Goal: Information Seeking & Learning: Learn about a topic

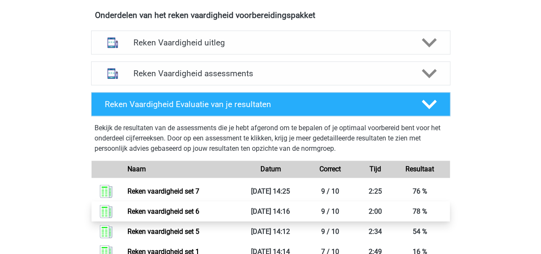
scroll to position [497, 0]
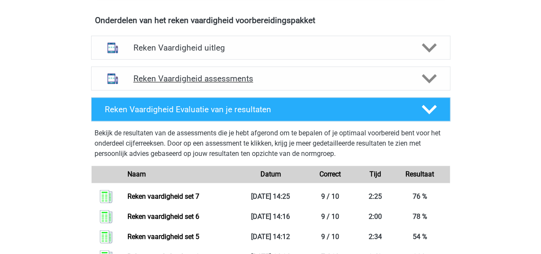
click at [434, 87] on div "Reken Vaardigheid assessments" at bounding box center [271, 78] width 360 height 24
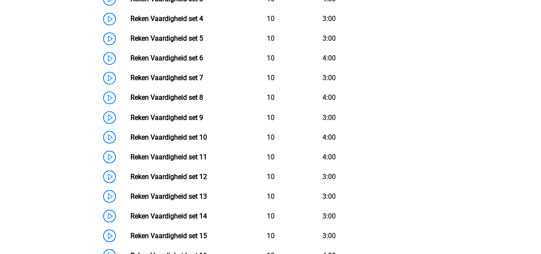
scroll to position [707, 0]
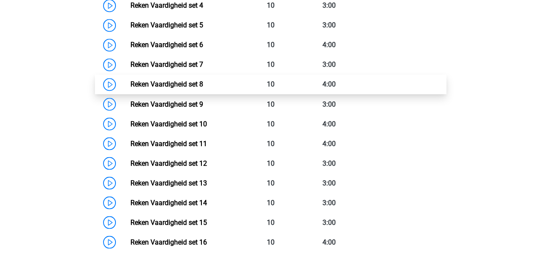
click at [203, 81] on link "Reken Vaardigheid set 8" at bounding box center [167, 84] width 73 height 8
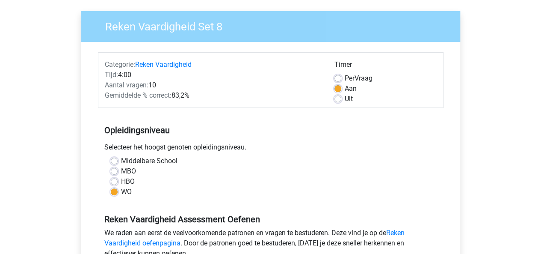
click at [422, 128] on h5 "Opleidingsniveau" at bounding box center [270, 130] width 333 height 17
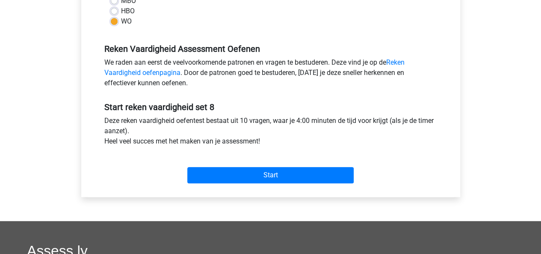
scroll to position [231, 0]
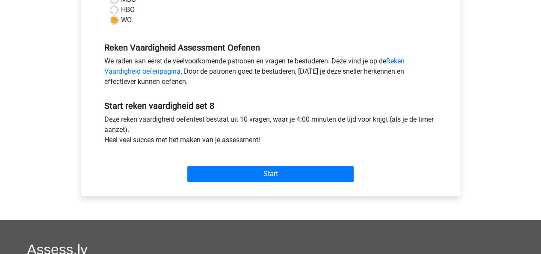
click at [393, 99] on div "Start reken vaardigheid set 8 Deze reken vaardigheid oefentest bestaat uit 10 v…" at bounding box center [271, 137] width 346 height 95
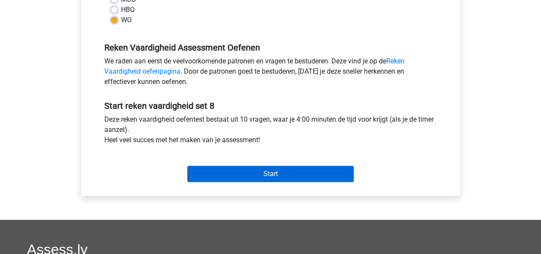
click at [331, 173] on input "Start" at bounding box center [270, 174] width 167 height 16
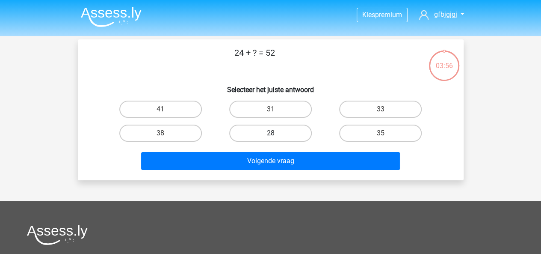
click at [291, 135] on label "28" at bounding box center [270, 133] width 83 height 17
click at [276, 135] on input "28" at bounding box center [274, 136] width 6 height 6
radio input "true"
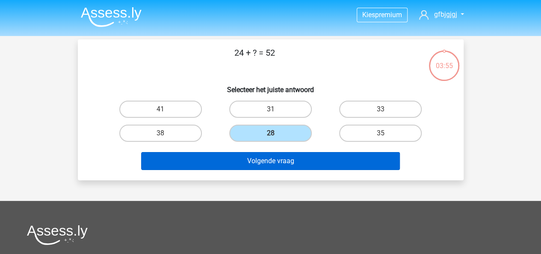
click at [300, 160] on button "Volgende vraag" at bounding box center [270, 161] width 259 height 18
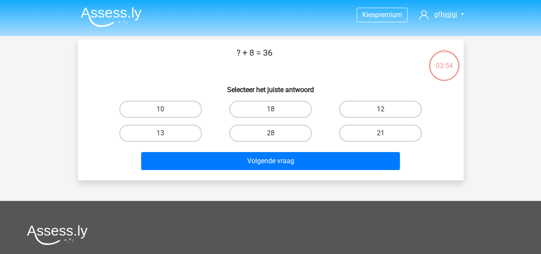
scroll to position [39, 0]
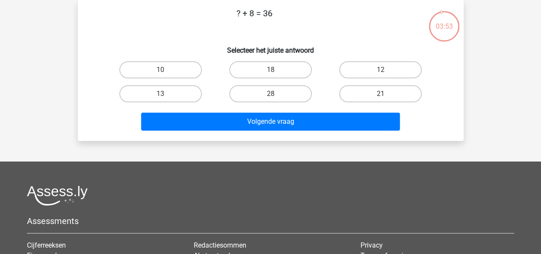
click at [349, 32] on p "? + 8 = 36" at bounding box center [255, 20] width 327 height 26
click at [287, 92] on label "28" at bounding box center [270, 93] width 83 height 17
click at [276, 94] on input "28" at bounding box center [274, 97] width 6 height 6
radio input "true"
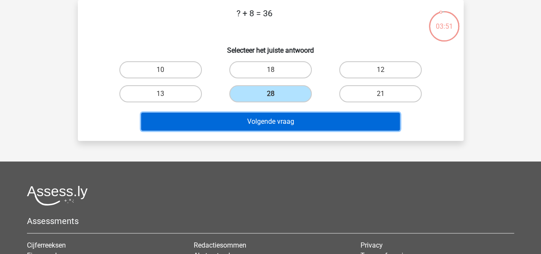
click at [305, 126] on button "Volgende vraag" at bounding box center [270, 122] width 259 height 18
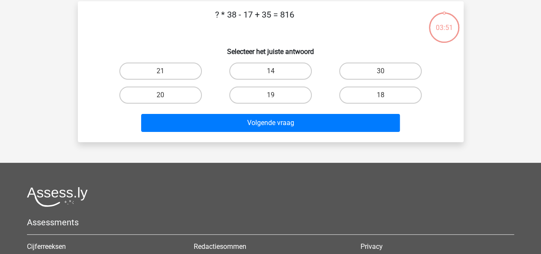
scroll to position [37, 0]
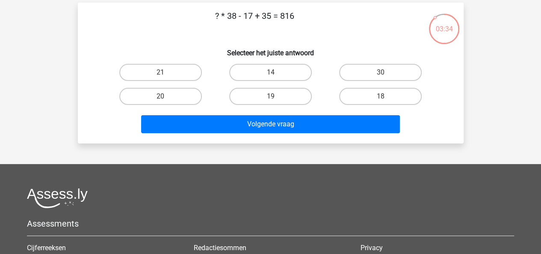
click at [172, 88] on label "20" at bounding box center [160, 96] width 83 height 17
click at [166, 96] on input "20" at bounding box center [164, 99] width 6 height 6
radio input "true"
click at [184, 77] on label "21" at bounding box center [160, 72] width 83 height 17
click at [166, 77] on input "21" at bounding box center [164, 75] width 6 height 6
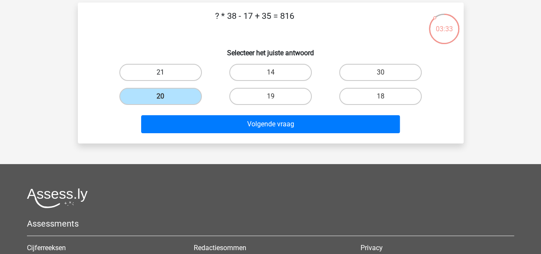
radio input "true"
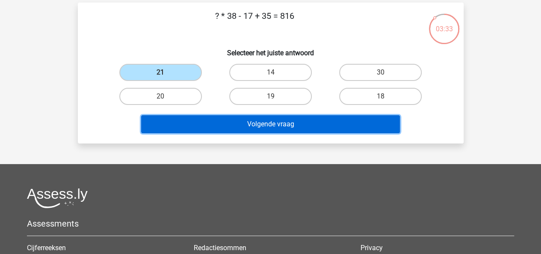
click at [229, 121] on button "Volgende vraag" at bounding box center [270, 124] width 259 height 18
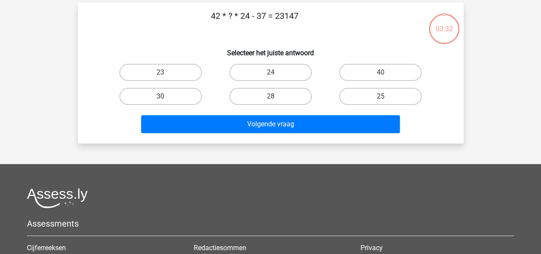
scroll to position [39, 0]
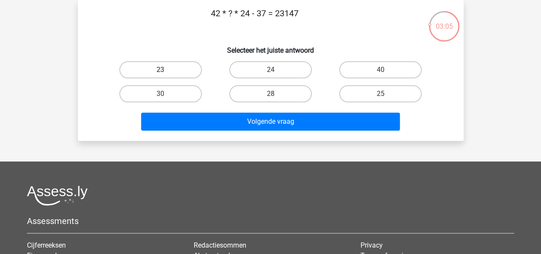
click at [173, 69] on label "23" at bounding box center [160, 69] width 83 height 17
click at [166, 70] on input "23" at bounding box center [164, 73] width 6 height 6
radio input "true"
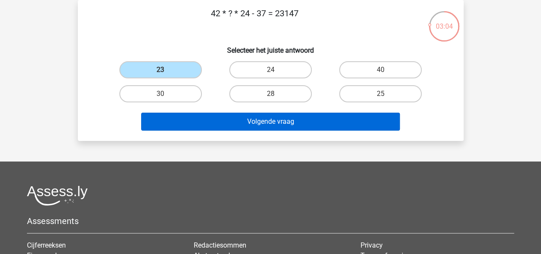
click at [271, 122] on button "Volgende vraag" at bounding box center [270, 122] width 259 height 18
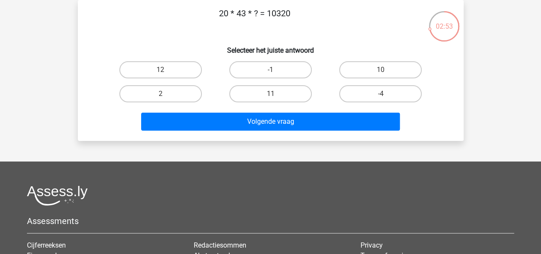
click at [181, 76] on label "12" at bounding box center [160, 69] width 83 height 17
click at [166, 75] on input "12" at bounding box center [164, 73] width 6 height 6
radio input "true"
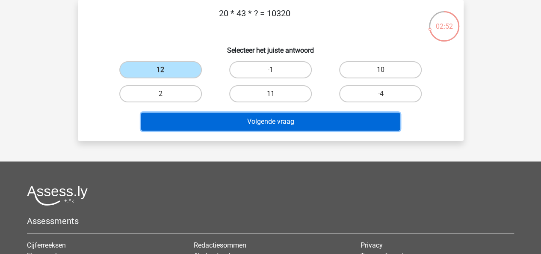
click at [224, 130] on button "Volgende vraag" at bounding box center [270, 122] width 259 height 18
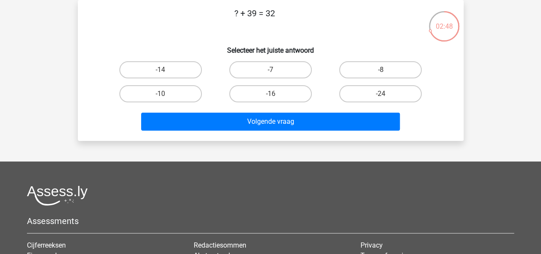
click at [287, 69] on label "-7" at bounding box center [270, 69] width 83 height 17
click at [276, 70] on input "-7" at bounding box center [274, 73] width 6 height 6
radio input "true"
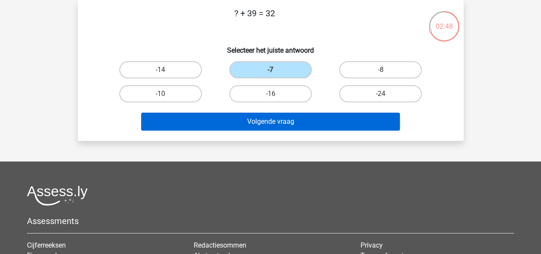
click at [299, 122] on button "Volgende vraag" at bounding box center [270, 122] width 259 height 18
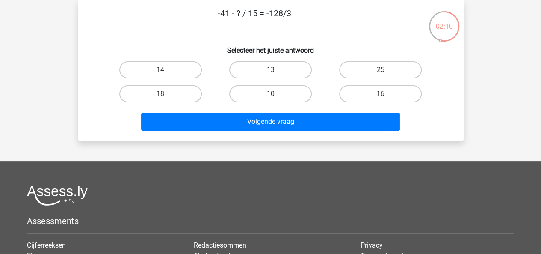
click at [394, 68] on label "25" at bounding box center [380, 69] width 83 height 17
click at [387, 70] on input "25" at bounding box center [384, 73] width 6 height 6
radio input "true"
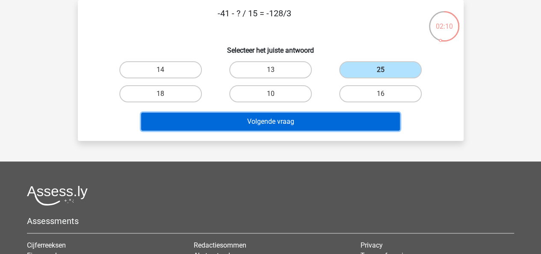
click at [352, 122] on button "Volgende vraag" at bounding box center [270, 122] width 259 height 18
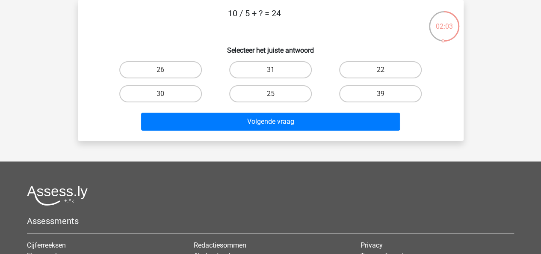
click at [390, 71] on label "22" at bounding box center [380, 69] width 83 height 17
click at [387, 71] on input "22" at bounding box center [384, 73] width 6 height 6
radio input "true"
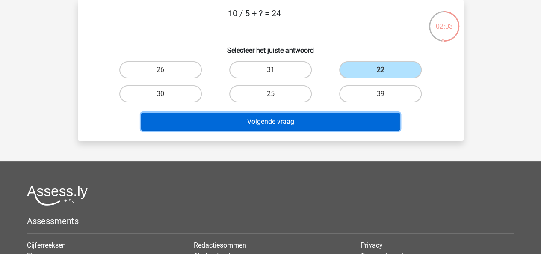
click at [343, 122] on button "Volgende vraag" at bounding box center [270, 122] width 259 height 18
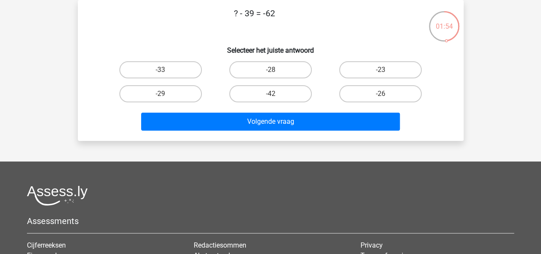
click at [374, 63] on label "-23" at bounding box center [380, 69] width 83 height 17
click at [381, 70] on input "-23" at bounding box center [384, 73] width 6 height 6
radio input "true"
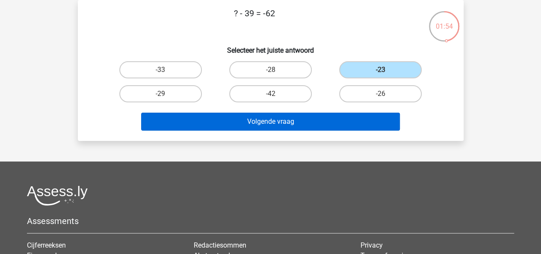
click at [339, 119] on button "Volgende vraag" at bounding box center [270, 122] width 259 height 18
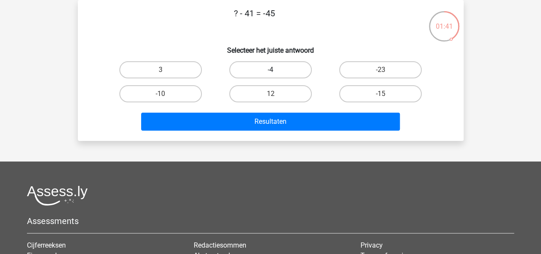
click at [293, 70] on label "-4" at bounding box center [270, 69] width 83 height 17
click at [276, 70] on input "-4" at bounding box center [274, 73] width 6 height 6
radio input "true"
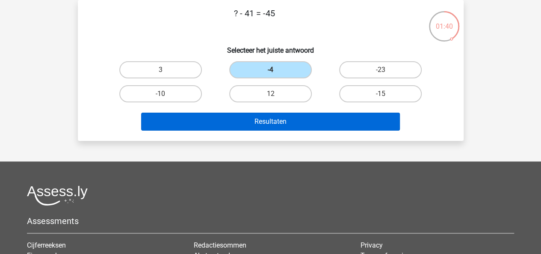
click at [295, 123] on button "Resultaten" at bounding box center [270, 122] width 259 height 18
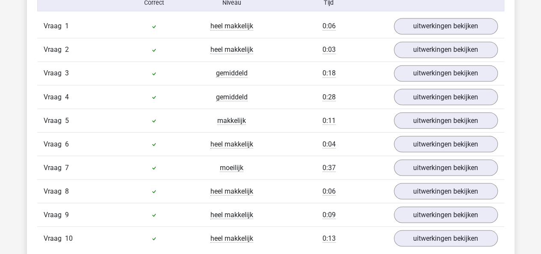
scroll to position [724, 0]
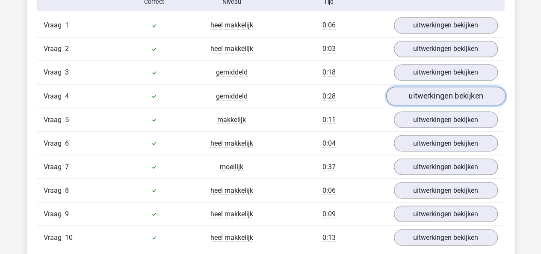
click at [418, 95] on link "uitwerkingen bekijken" at bounding box center [445, 96] width 119 height 19
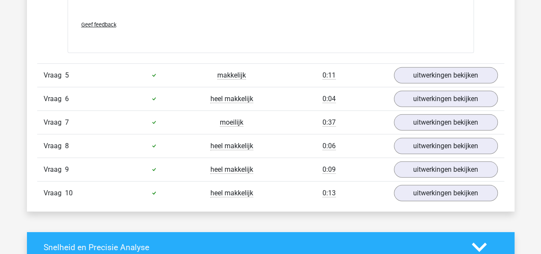
scroll to position [1213, 0]
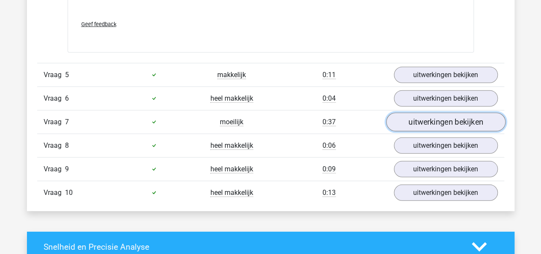
click at [451, 119] on link "uitwerkingen bekijken" at bounding box center [445, 122] width 119 height 19
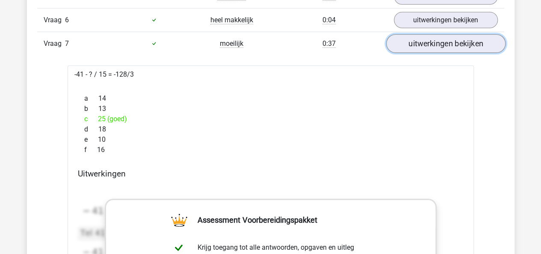
scroll to position [1288, 0]
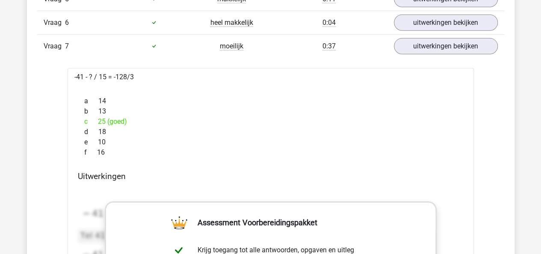
click at [421, 131] on div "d 18" at bounding box center [271, 132] width 386 height 10
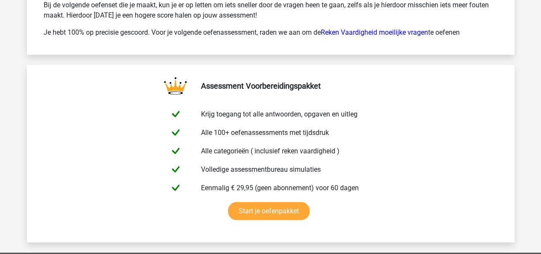
scroll to position [2798, 0]
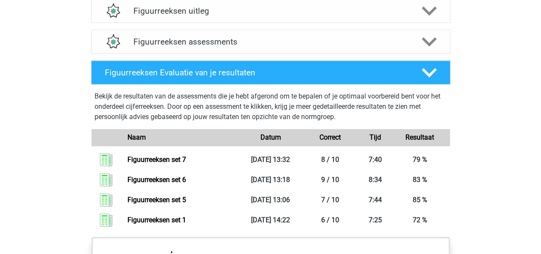
scroll to position [550, 0]
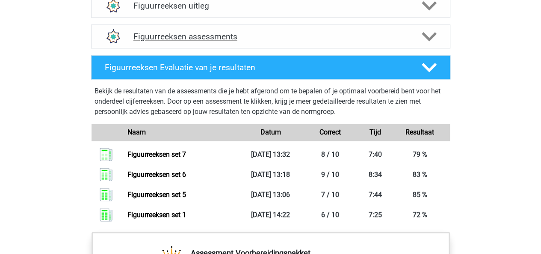
click at [430, 35] on icon at bounding box center [429, 36] width 15 height 15
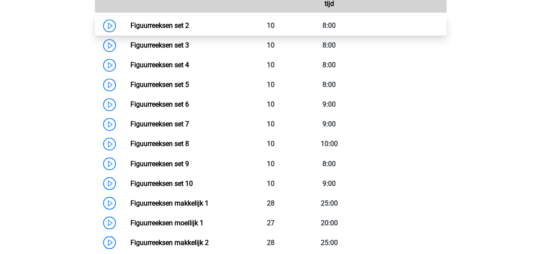
scroll to position [657, 0]
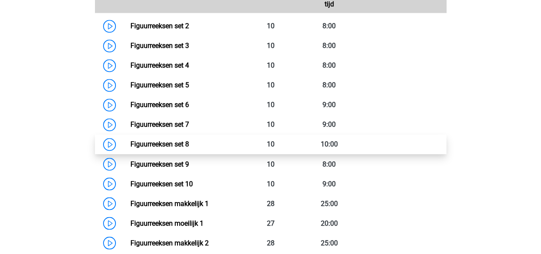
click at [179, 140] on link "Figuurreeksen set 8" at bounding box center [160, 144] width 59 height 8
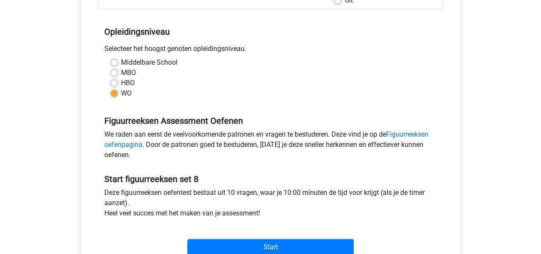
scroll to position [205, 0]
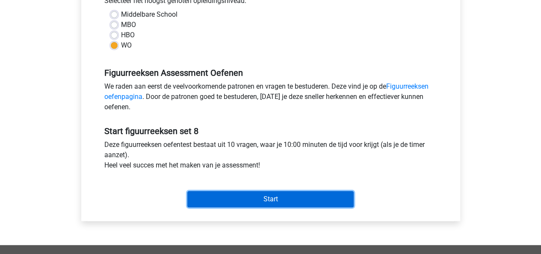
click at [270, 205] on input "Start" at bounding box center [270, 199] width 167 height 16
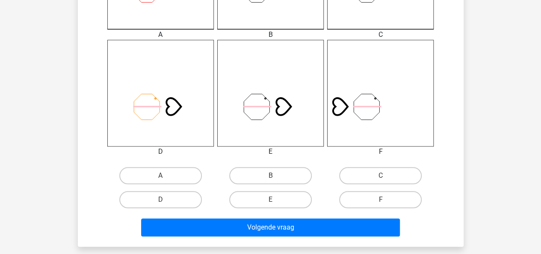
scroll to position [328, 0]
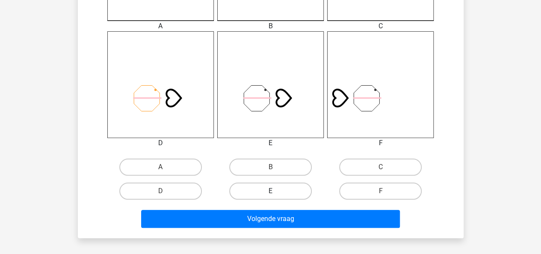
click at [286, 187] on label "E" at bounding box center [270, 190] width 83 height 17
click at [276, 191] on input "E" at bounding box center [274, 194] width 6 height 6
radio input "true"
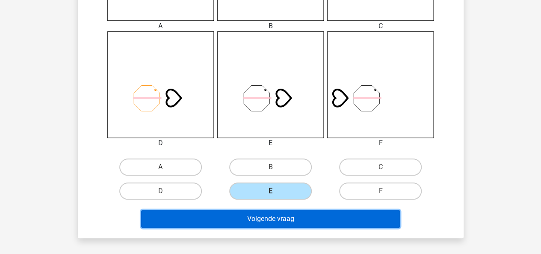
click at [283, 213] on button "Volgende vraag" at bounding box center [270, 219] width 259 height 18
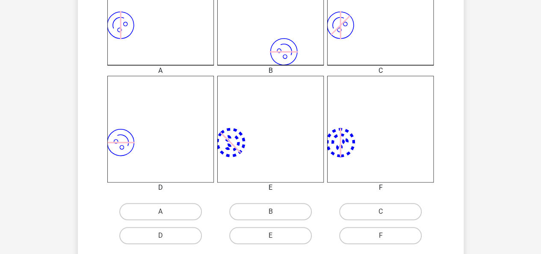
scroll to position [288, 0]
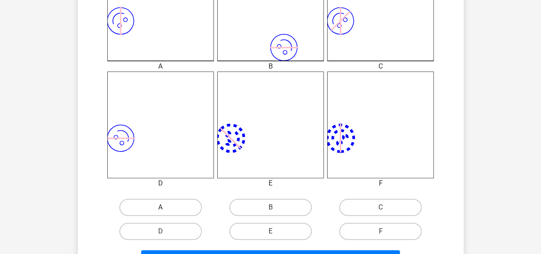
click at [196, 203] on label "A" at bounding box center [160, 207] width 83 height 17
click at [166, 207] on input "A" at bounding box center [164, 210] width 6 height 6
radio input "true"
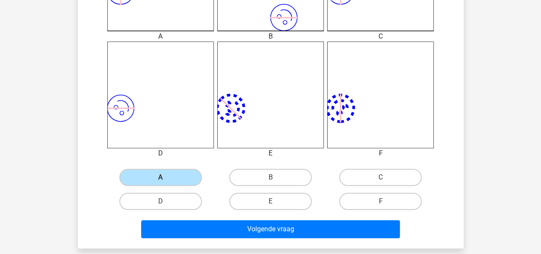
scroll to position [331, 0]
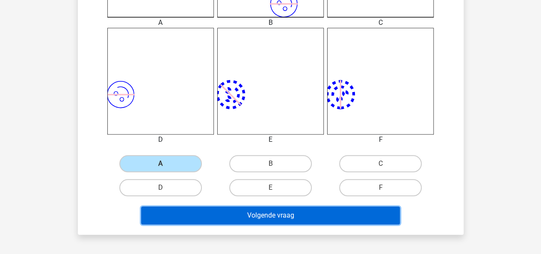
click at [233, 206] on button "Volgende vraag" at bounding box center [270, 215] width 259 height 18
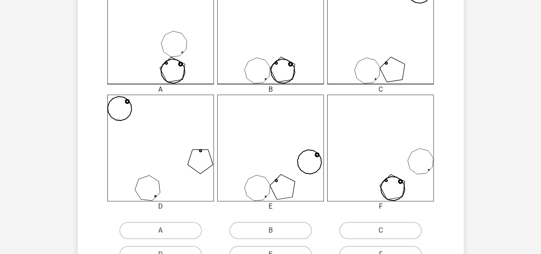
scroll to position [276, 0]
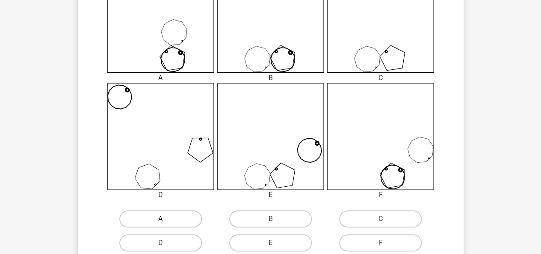
click at [176, 215] on label "A" at bounding box center [160, 218] width 83 height 17
click at [166, 219] on input "A" at bounding box center [164, 222] width 6 height 6
radio input "true"
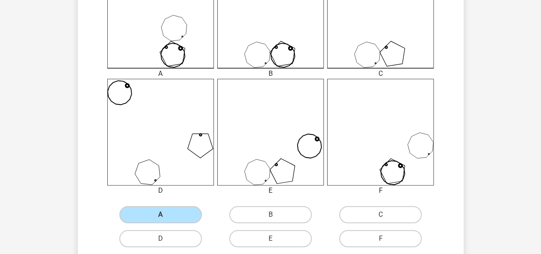
scroll to position [304, 0]
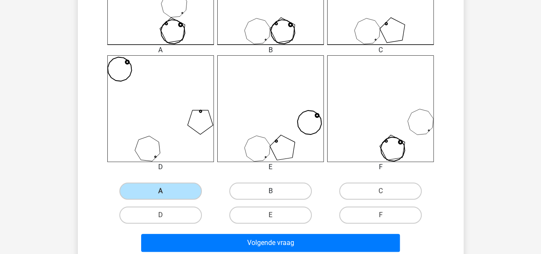
click at [270, 193] on label "B" at bounding box center [270, 190] width 83 height 17
click at [271, 193] on input "B" at bounding box center [274, 194] width 6 height 6
radio input "true"
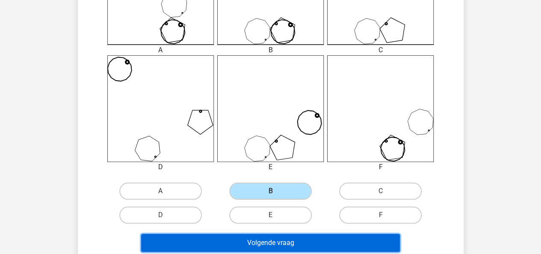
click at [316, 244] on button "Volgende vraag" at bounding box center [270, 243] width 259 height 18
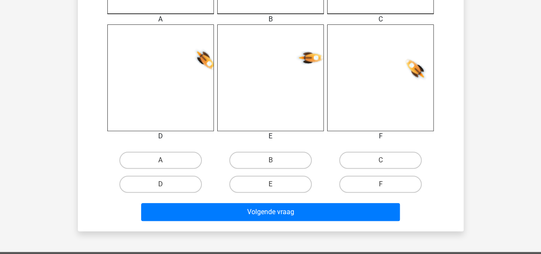
scroll to position [335, 0]
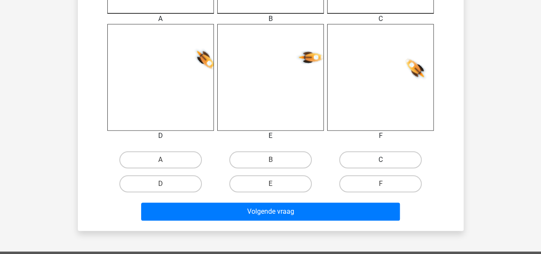
click at [354, 160] on label "C" at bounding box center [380, 159] width 83 height 17
click at [381, 160] on input "C" at bounding box center [384, 163] width 6 height 6
radio input "true"
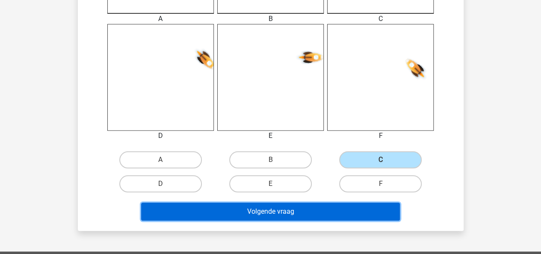
click at [307, 210] on button "Volgende vraag" at bounding box center [270, 211] width 259 height 18
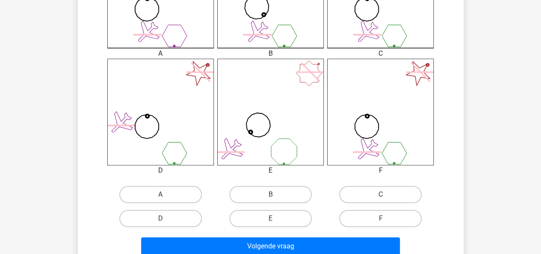
scroll to position [303, 0]
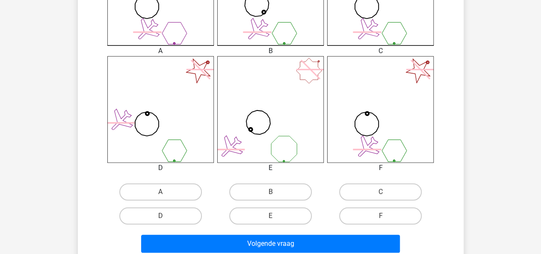
click at [273, 193] on input "B" at bounding box center [274, 195] width 6 height 6
radio input "true"
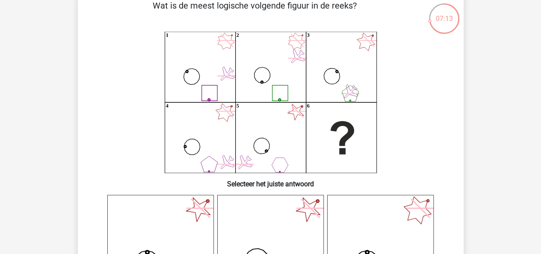
scroll to position [44, 0]
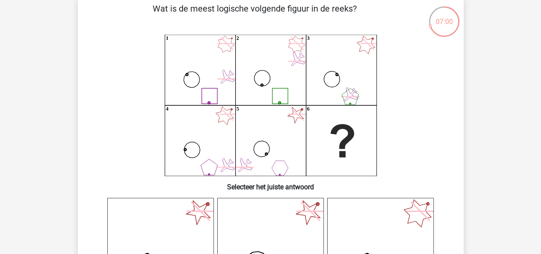
drag, startPoint x: 328, startPoint y: 113, endPoint x: 330, endPoint y: 98, distance: 14.7
click at [330, 98] on icon "1 2 3 4 5 6" at bounding box center [270, 105] width 345 height 141
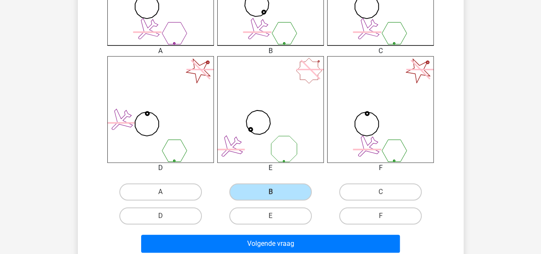
scroll to position [304, 0]
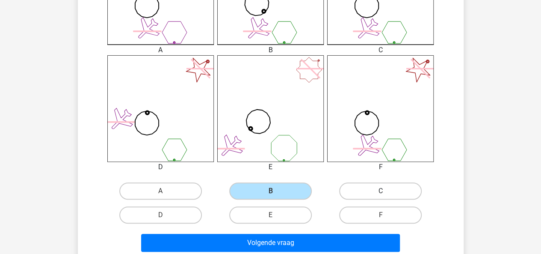
click at [373, 194] on label "C" at bounding box center [380, 190] width 83 height 17
click at [381, 194] on input "C" at bounding box center [384, 194] width 6 height 6
radio input "true"
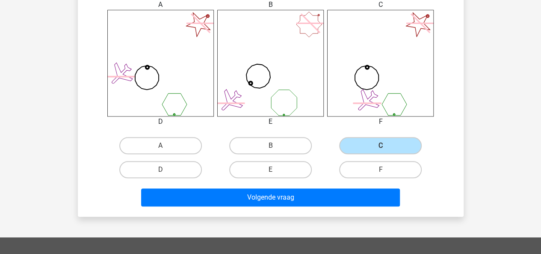
scroll to position [352, 0]
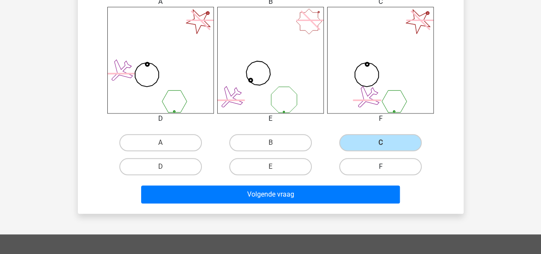
click at [369, 165] on label "F" at bounding box center [380, 166] width 83 height 17
click at [381, 167] on input "F" at bounding box center [384, 170] width 6 height 6
radio input "true"
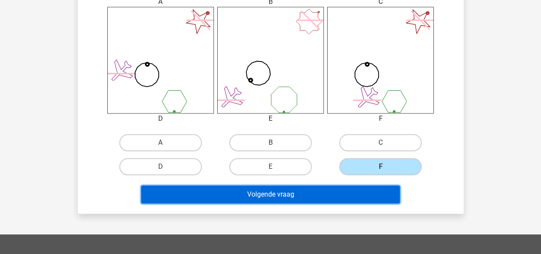
click at [354, 185] on button "Volgende vraag" at bounding box center [270, 194] width 259 height 18
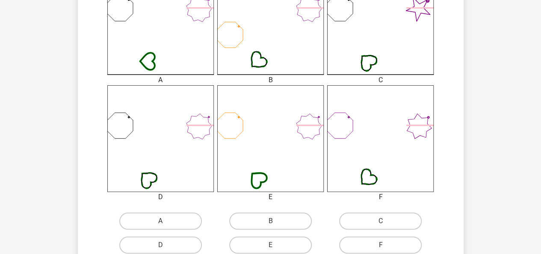
scroll to position [274, 0]
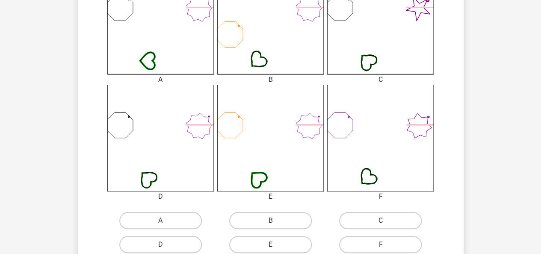
click at [362, 222] on label "C" at bounding box center [380, 220] width 83 height 17
click at [381, 222] on input "C" at bounding box center [384, 223] width 6 height 6
radio input "true"
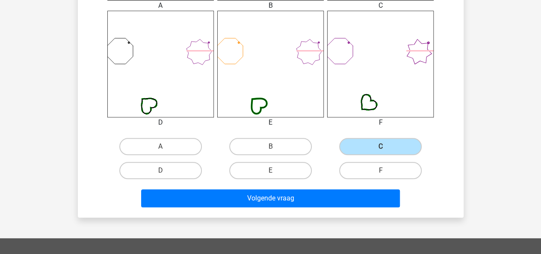
scroll to position [364, 0]
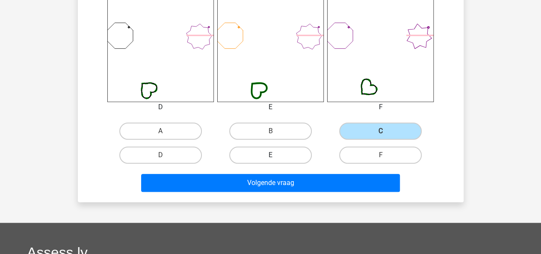
click at [296, 161] on label "E" at bounding box center [270, 154] width 83 height 17
click at [276, 161] on input "E" at bounding box center [274, 158] width 6 height 6
radio input "true"
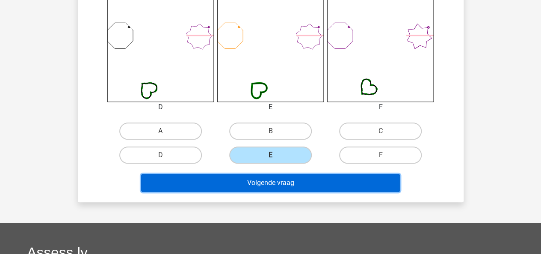
click at [300, 175] on button "Volgende vraag" at bounding box center [270, 183] width 259 height 18
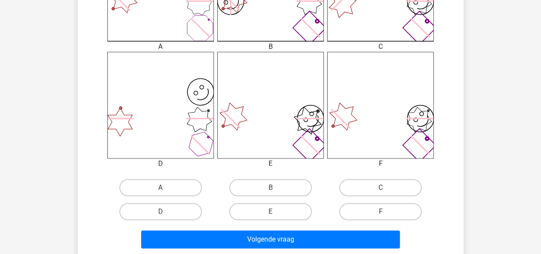
scroll to position [306, 0]
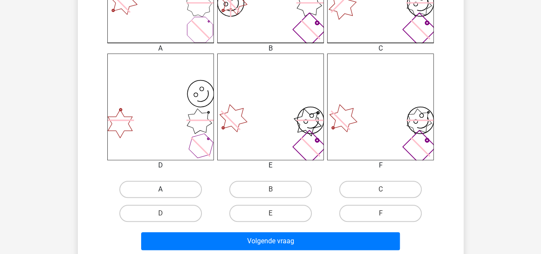
click at [189, 185] on label "A" at bounding box center [160, 189] width 83 height 17
click at [166, 189] on input "A" at bounding box center [164, 192] width 6 height 6
radio input "true"
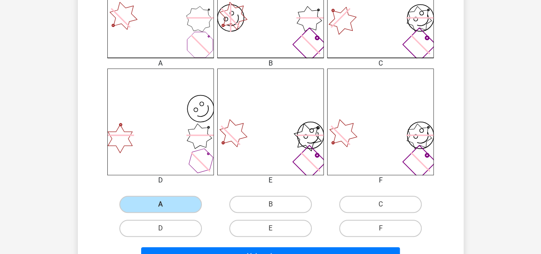
scroll to position [292, 0]
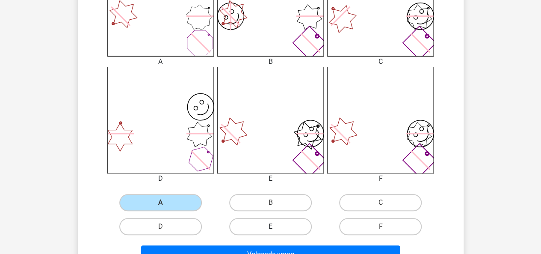
click at [263, 223] on label "E" at bounding box center [270, 226] width 83 height 17
click at [271, 226] on input "E" at bounding box center [274, 229] width 6 height 6
radio input "true"
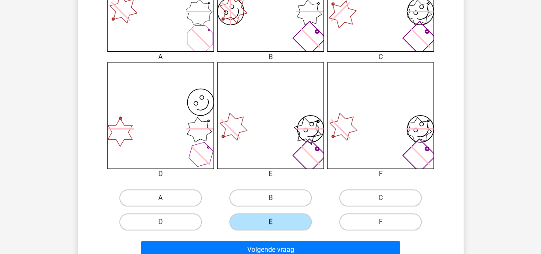
scroll to position [307, 0]
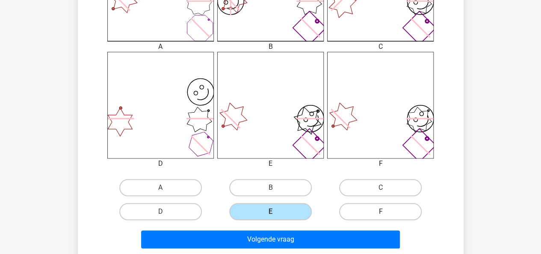
click at [375, 207] on label "F" at bounding box center [380, 211] width 83 height 17
click at [381, 211] on input "F" at bounding box center [384, 214] width 6 height 6
radio input "true"
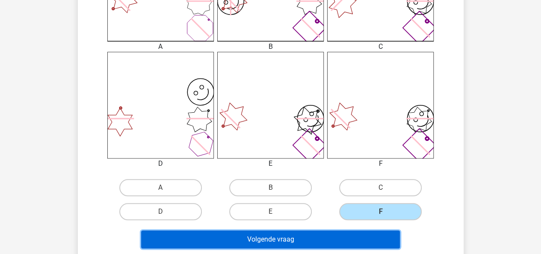
click at [367, 233] on button "Volgende vraag" at bounding box center [270, 239] width 259 height 18
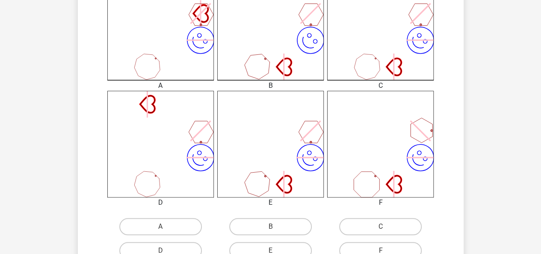
scroll to position [271, 0]
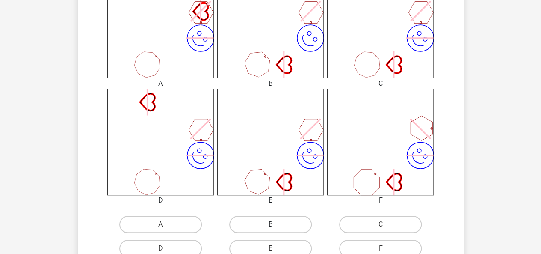
click at [283, 221] on label "B" at bounding box center [270, 224] width 83 height 17
click at [276, 224] on input "B" at bounding box center [274, 227] width 6 height 6
radio input "true"
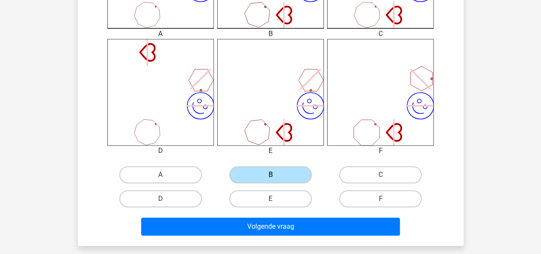
scroll to position [315, 0]
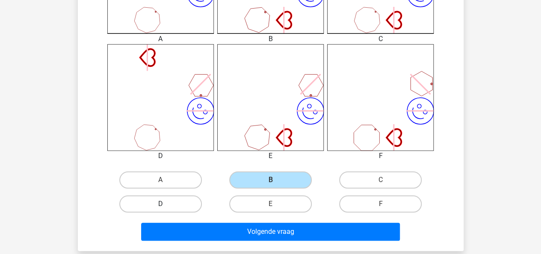
click at [153, 202] on label "D" at bounding box center [160, 203] width 83 height 17
click at [161, 204] on input "D" at bounding box center [164, 207] width 6 height 6
radio input "true"
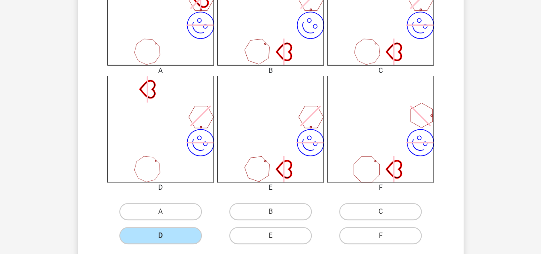
scroll to position [287, 0]
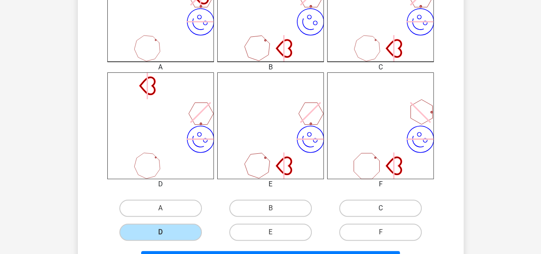
click at [380, 205] on label "C" at bounding box center [380, 207] width 83 height 17
click at [381, 208] on input "C" at bounding box center [384, 211] width 6 height 6
radio input "true"
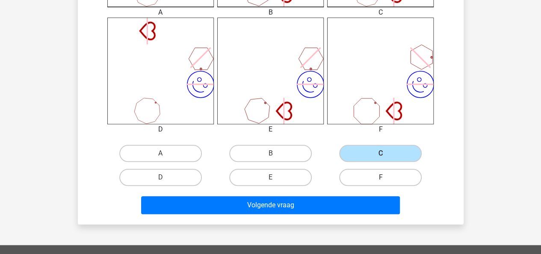
scroll to position [352, 0]
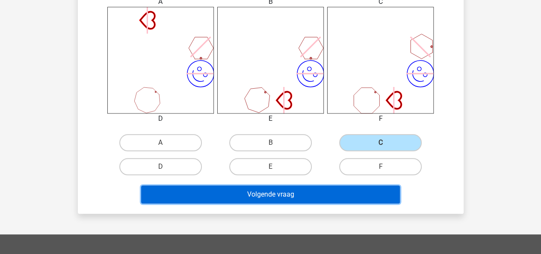
click at [316, 191] on button "Volgende vraag" at bounding box center [270, 194] width 259 height 18
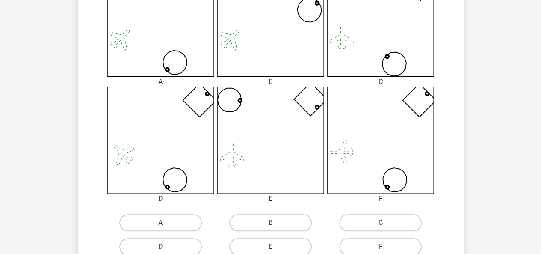
scroll to position [275, 0]
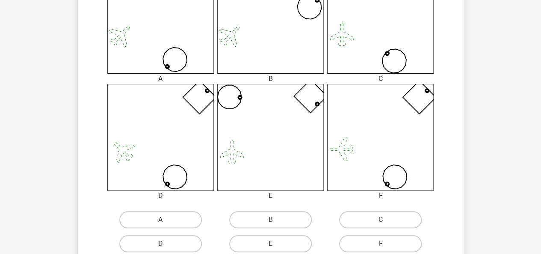
click at [182, 223] on label "A" at bounding box center [160, 219] width 83 height 17
click at [166, 223] on input "A" at bounding box center [164, 223] width 6 height 6
radio input "true"
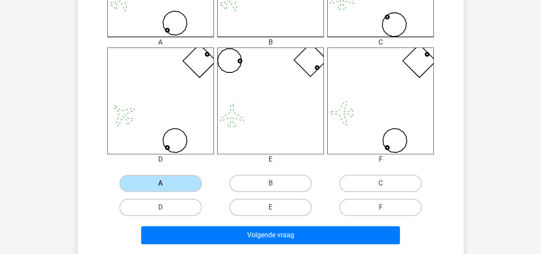
scroll to position [318, 0]
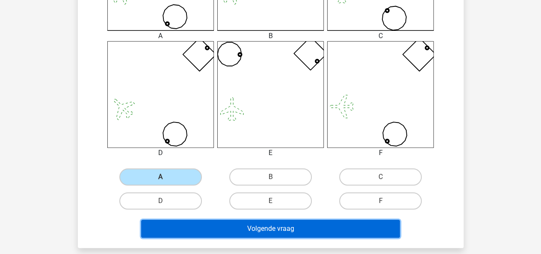
click at [295, 223] on button "Volgende vraag" at bounding box center [270, 229] width 259 height 18
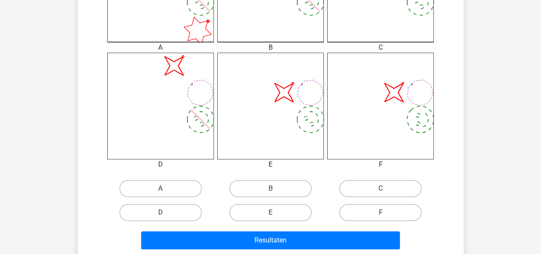
scroll to position [324, 0]
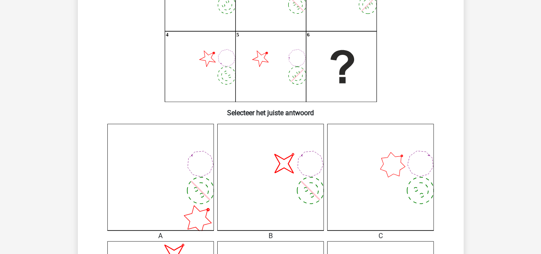
click at [290, 117] on div "Wat is de meest logische volgende figuur in de reeks? image/svg+xml 1 image/svg…" at bounding box center [270, 184] width 379 height 513
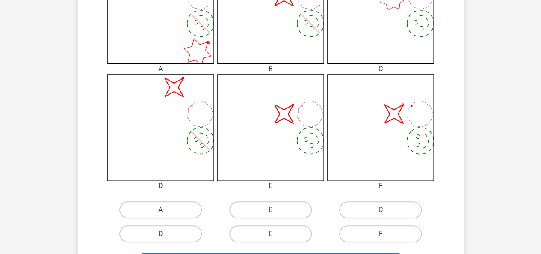
scroll to position [289, 0]
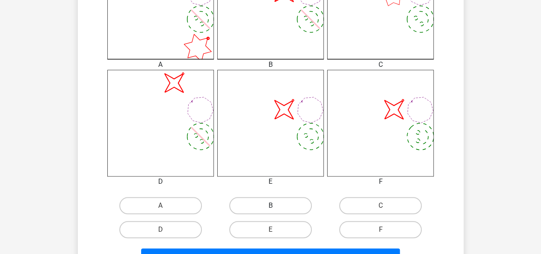
click at [287, 201] on label "B" at bounding box center [270, 205] width 83 height 17
click at [276, 205] on input "B" at bounding box center [274, 208] width 6 height 6
radio input "true"
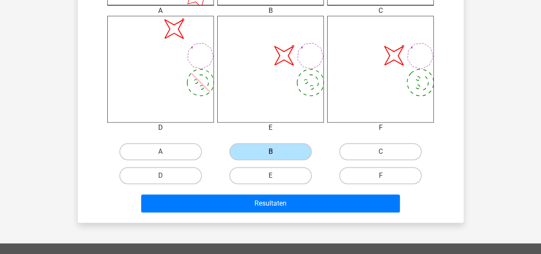
scroll to position [354, 0]
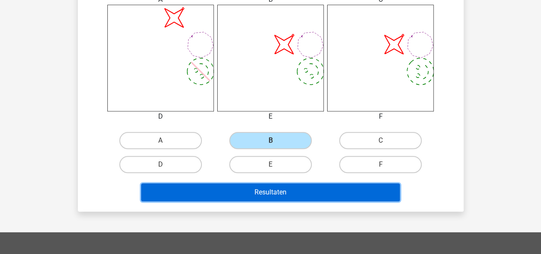
click at [309, 199] on button "Resultaten" at bounding box center [270, 192] width 259 height 18
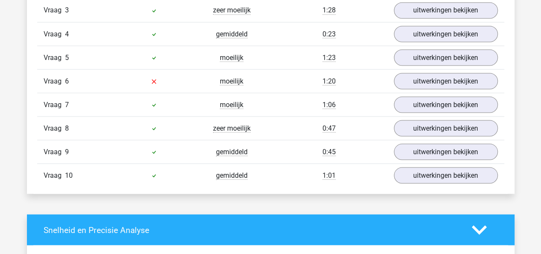
scroll to position [787, 0]
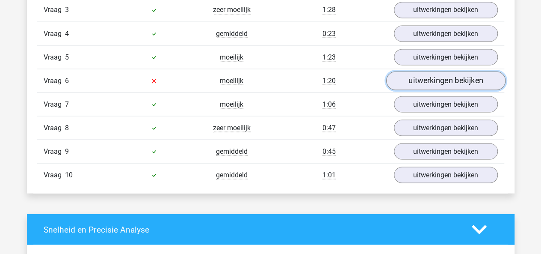
click at [420, 77] on link "uitwerkingen bekijken" at bounding box center [445, 80] width 119 height 19
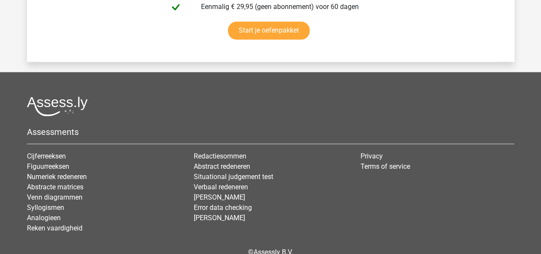
scroll to position [2414, 0]
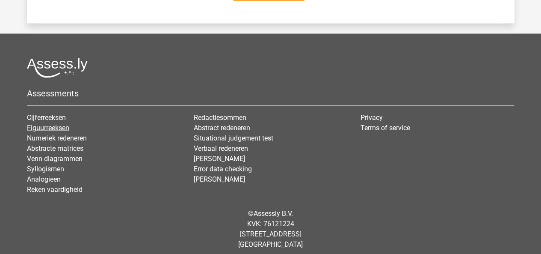
click at [65, 124] on link "Figuurreeksen" at bounding box center [48, 127] width 42 height 8
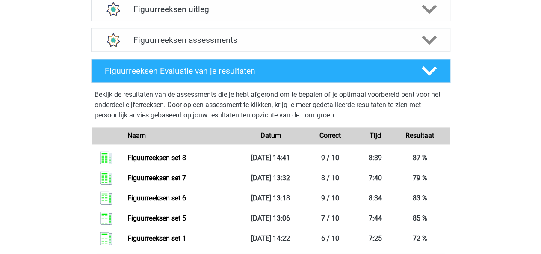
scroll to position [559, 0]
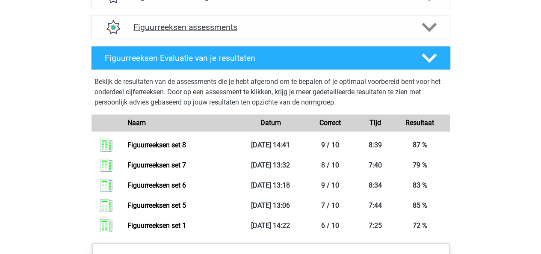
click at [431, 18] on div "Figuurreeksen assessments" at bounding box center [271, 27] width 360 height 24
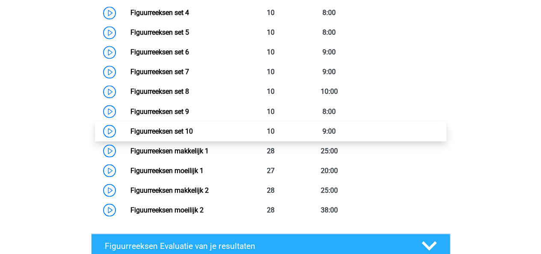
scroll to position [710, 0]
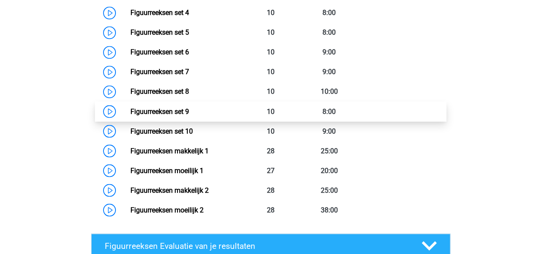
click at [183, 107] on link "Figuurreeksen set 9" at bounding box center [160, 111] width 59 height 8
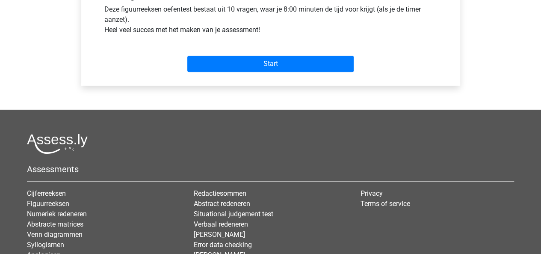
scroll to position [342, 0]
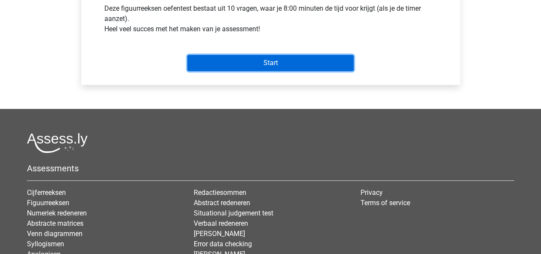
click at [305, 65] on input "Start" at bounding box center [270, 63] width 167 height 16
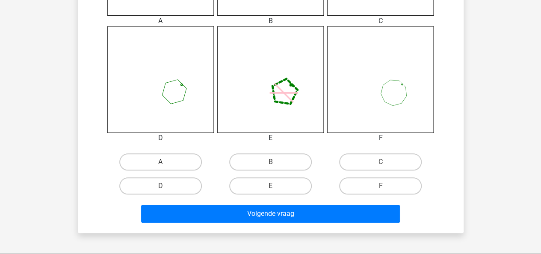
scroll to position [340, 0]
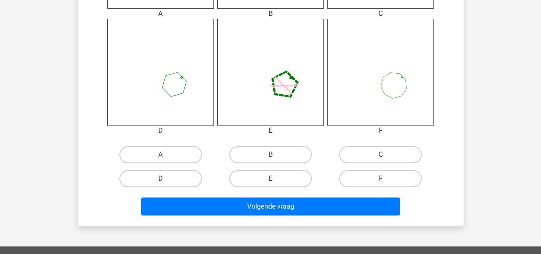
click at [187, 175] on label "D" at bounding box center [160, 178] width 83 height 17
click at [166, 178] on input "D" at bounding box center [164, 181] width 6 height 6
radio input "true"
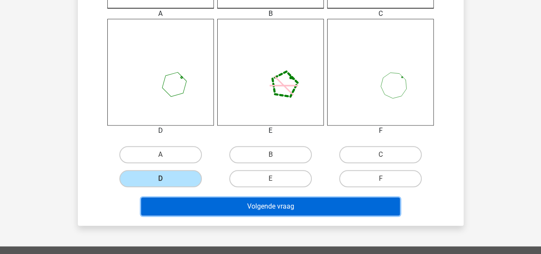
click at [213, 208] on button "Volgende vraag" at bounding box center [270, 206] width 259 height 18
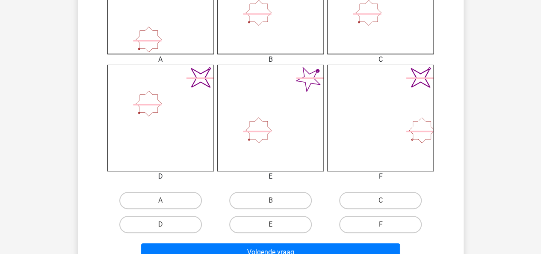
scroll to position [295, 0]
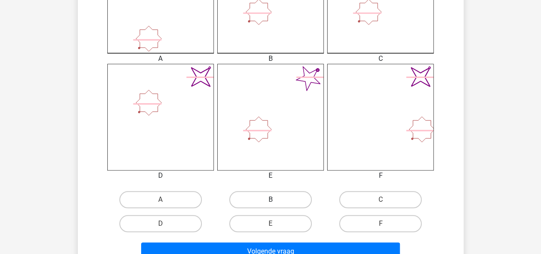
click at [287, 199] on label "B" at bounding box center [270, 199] width 83 height 17
click at [276, 199] on input "B" at bounding box center [274, 202] width 6 height 6
radio input "true"
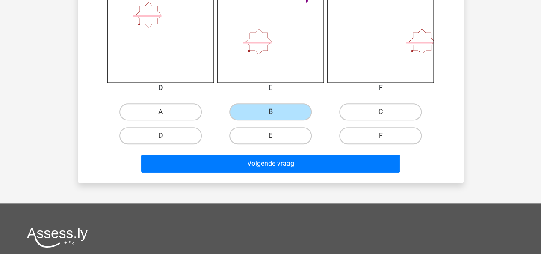
scroll to position [404, 0]
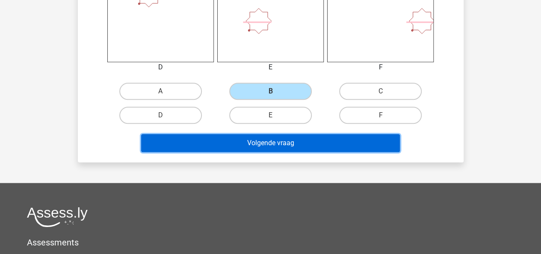
click at [351, 147] on button "Volgende vraag" at bounding box center [270, 143] width 259 height 18
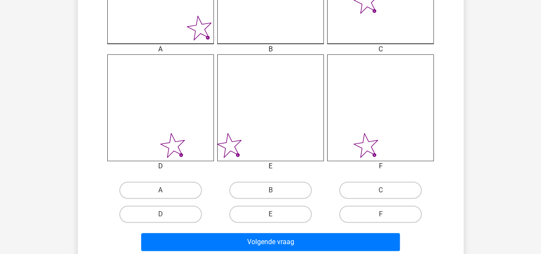
scroll to position [306, 0]
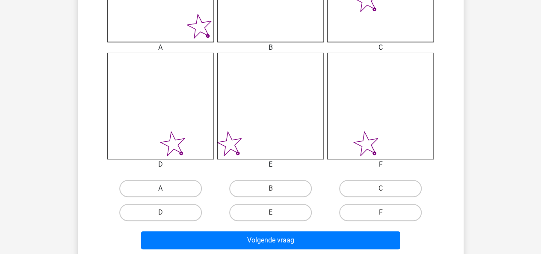
click at [181, 188] on label "A" at bounding box center [160, 188] width 83 height 17
click at [166, 188] on input "A" at bounding box center [164, 191] width 6 height 6
radio input "true"
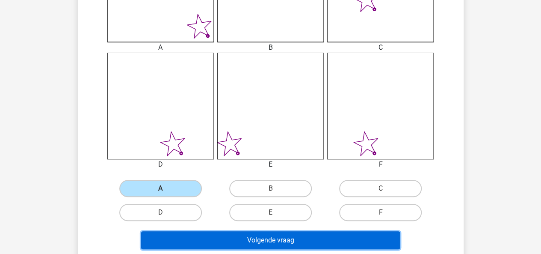
click at [230, 238] on button "Volgende vraag" at bounding box center [270, 240] width 259 height 18
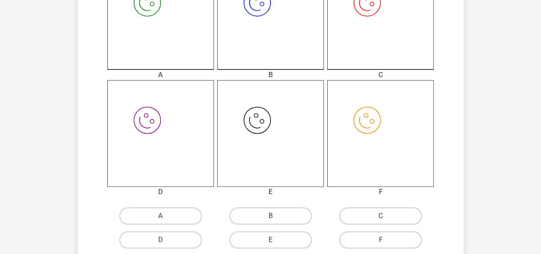
scroll to position [287, 0]
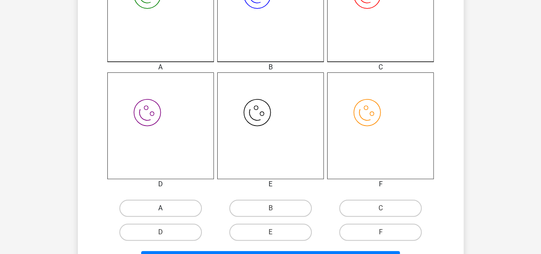
click at [193, 204] on label "A" at bounding box center [160, 207] width 83 height 17
click at [166, 208] on input "A" at bounding box center [164, 211] width 6 height 6
radio input "true"
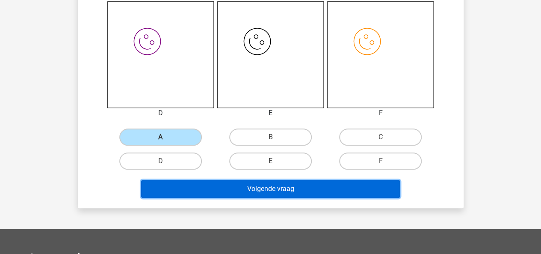
click at [224, 188] on button "Volgende vraag" at bounding box center [270, 189] width 259 height 18
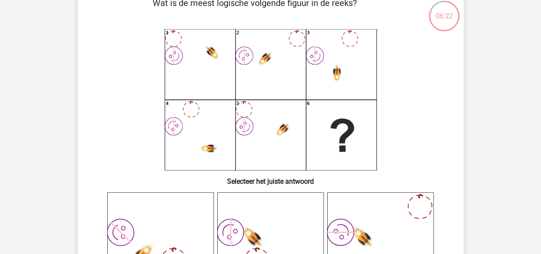
scroll to position [56, 0]
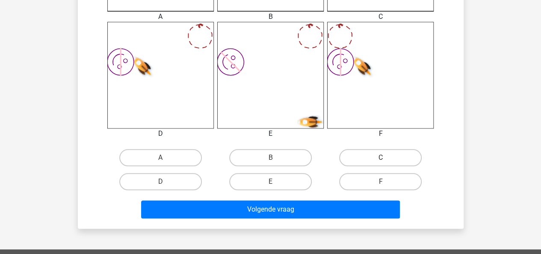
click at [401, 159] on label "C" at bounding box center [380, 157] width 83 height 17
click at [387, 159] on input "C" at bounding box center [384, 161] width 6 height 6
radio input "true"
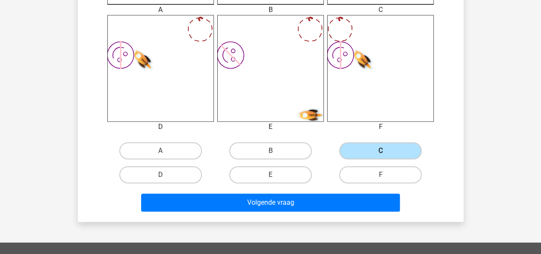
scroll to position [351, 0]
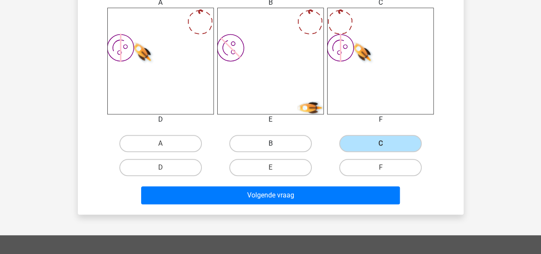
click at [299, 143] on label "B" at bounding box center [270, 143] width 83 height 17
click at [276, 143] on input "B" at bounding box center [274, 146] width 6 height 6
radio input "true"
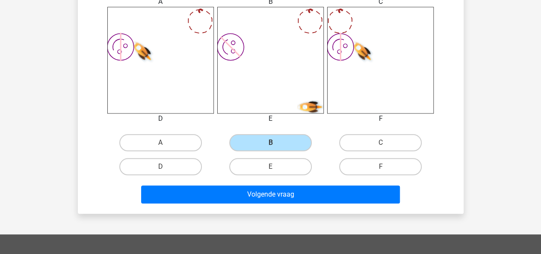
scroll to position [358, 0]
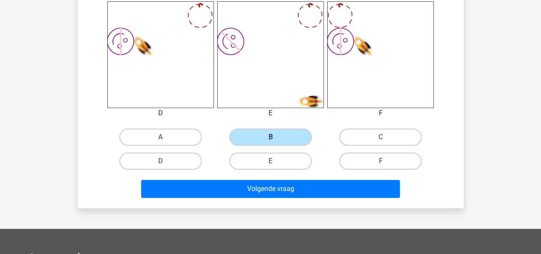
click at [178, 150] on div "D" at bounding box center [161, 161] width 110 height 24
click at [181, 158] on label "D" at bounding box center [160, 160] width 83 height 17
click at [166, 161] on input "D" at bounding box center [164, 164] width 6 height 6
radio input "true"
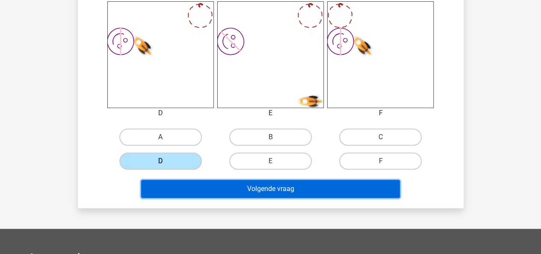
click at [216, 180] on button "Volgende vraag" at bounding box center [270, 189] width 259 height 18
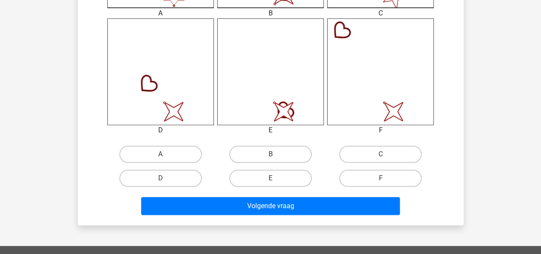
scroll to position [342, 0]
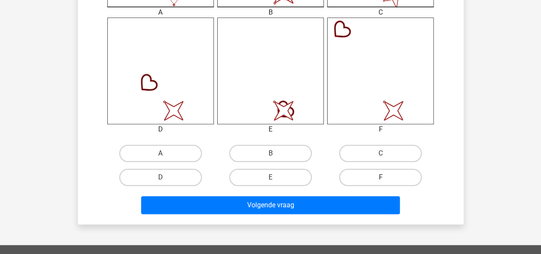
click at [369, 170] on label "F" at bounding box center [380, 177] width 83 height 17
click at [381, 177] on input "F" at bounding box center [384, 180] width 6 height 6
radio input "true"
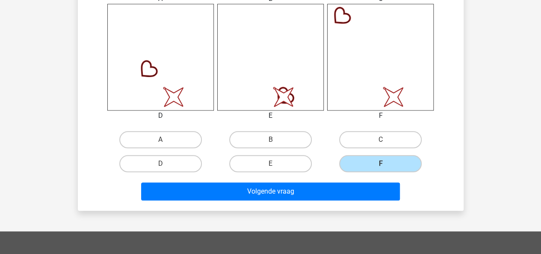
scroll to position [359, 0]
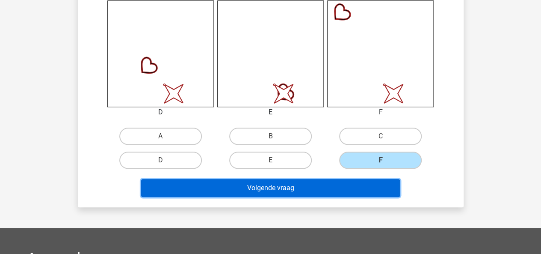
click at [306, 183] on button "Volgende vraag" at bounding box center [270, 188] width 259 height 18
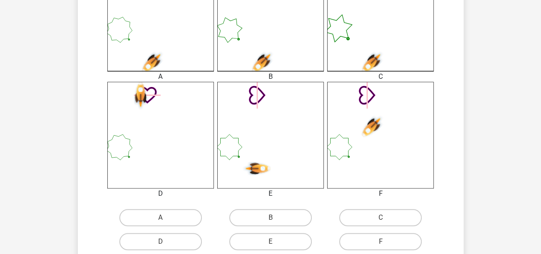
scroll to position [293, 0]
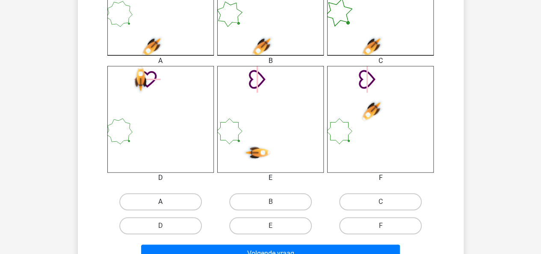
click at [171, 199] on label "A" at bounding box center [160, 201] width 83 height 17
click at [166, 202] on input "A" at bounding box center [164, 205] width 6 height 6
radio input "true"
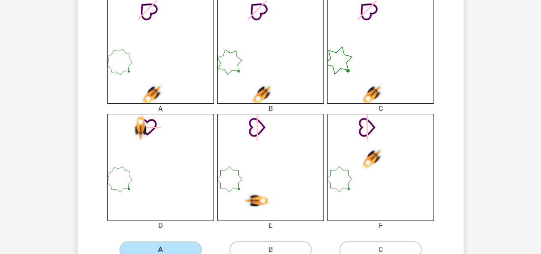
scroll to position [240, 0]
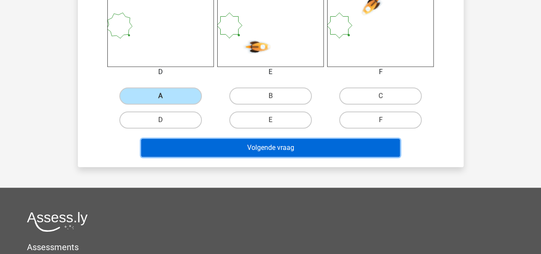
click at [318, 153] on button "Volgende vraag" at bounding box center [270, 148] width 259 height 18
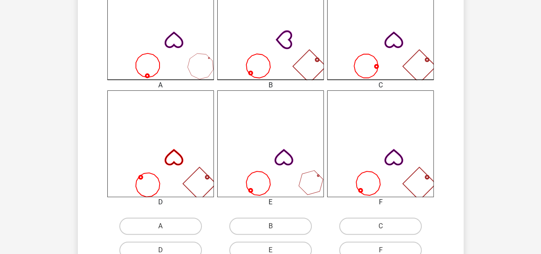
scroll to position [272, 0]
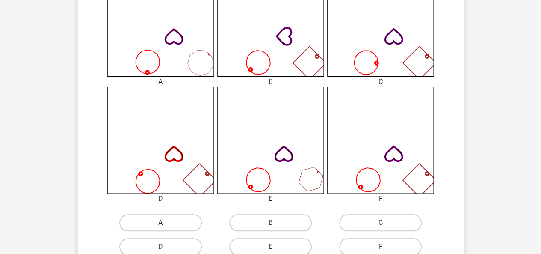
click at [193, 221] on label "A" at bounding box center [160, 222] width 83 height 17
click at [166, 223] on input "A" at bounding box center [164, 226] width 6 height 6
radio input "true"
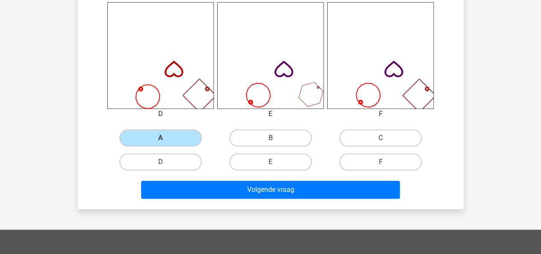
scroll to position [357, 0]
click at [273, 167] on input "E" at bounding box center [274, 165] width 6 height 6
radio input "true"
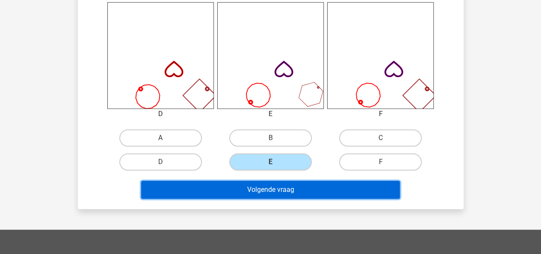
click at [277, 188] on button "Volgende vraag" at bounding box center [270, 190] width 259 height 18
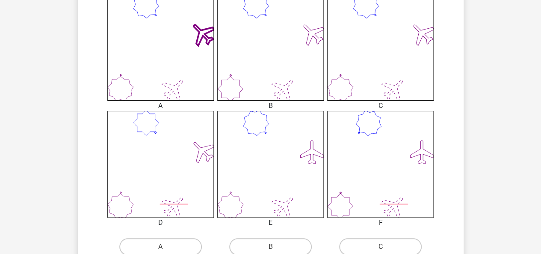
scroll to position [252, 0]
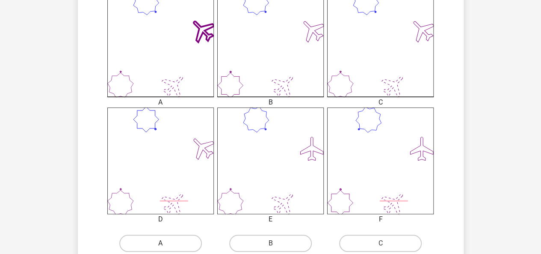
click at [164, 243] on label "A" at bounding box center [160, 243] width 83 height 17
click at [164, 243] on input "A" at bounding box center [164, 246] width 6 height 6
radio input "true"
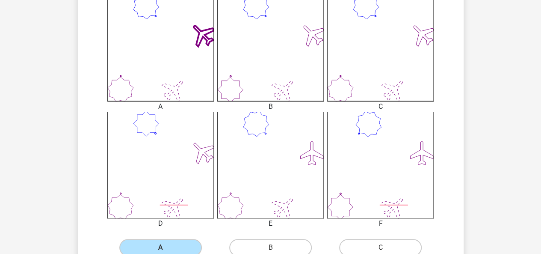
scroll to position [262, 0]
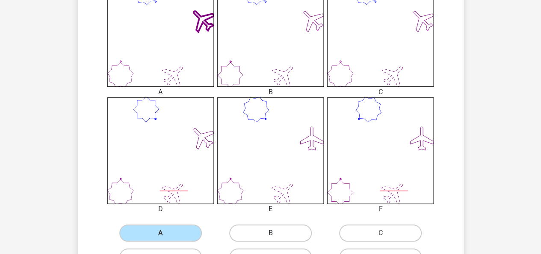
click at [268, 232] on label "B" at bounding box center [270, 232] width 83 height 17
click at [271, 233] on input "B" at bounding box center [274, 236] width 6 height 6
radio input "true"
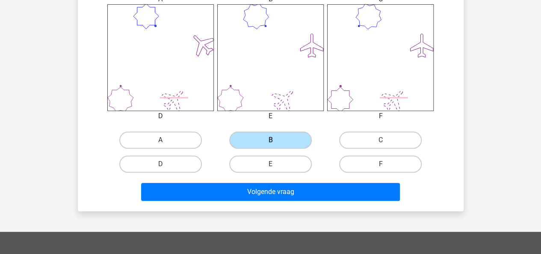
scroll to position [355, 0]
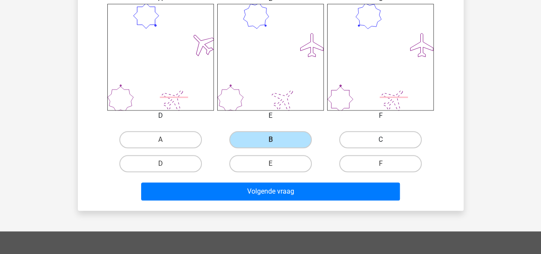
click at [365, 148] on label "C" at bounding box center [380, 139] width 83 height 17
click at [381, 145] on input "C" at bounding box center [384, 143] width 6 height 6
radio input "true"
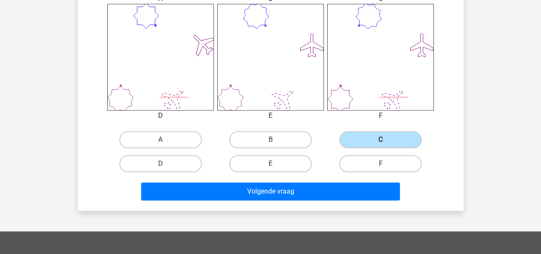
click at [317, 180] on div "Volgende vraag" at bounding box center [271, 189] width 359 height 28
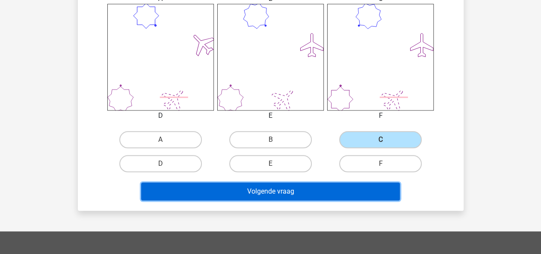
click at [312, 185] on button "Volgende vraag" at bounding box center [270, 191] width 259 height 18
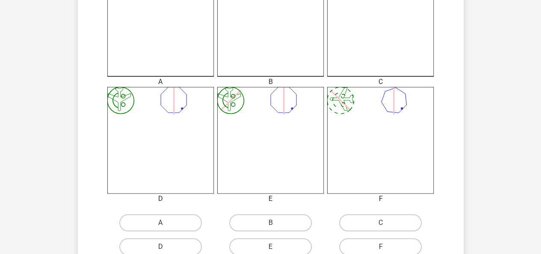
scroll to position [275, 0]
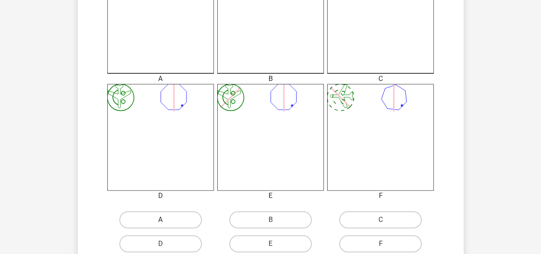
click at [156, 215] on label "A" at bounding box center [160, 219] width 83 height 17
click at [161, 220] on input "A" at bounding box center [164, 223] width 6 height 6
radio input "true"
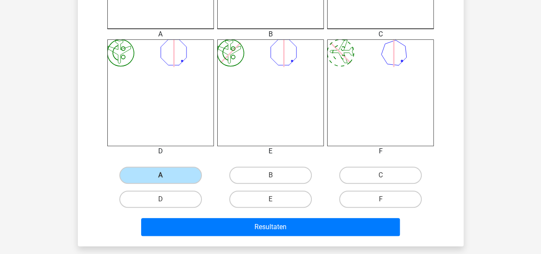
scroll to position [322, 0]
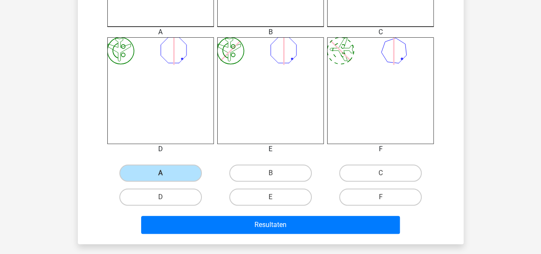
click at [161, 199] on input "D" at bounding box center [164, 200] width 6 height 6
radio input "true"
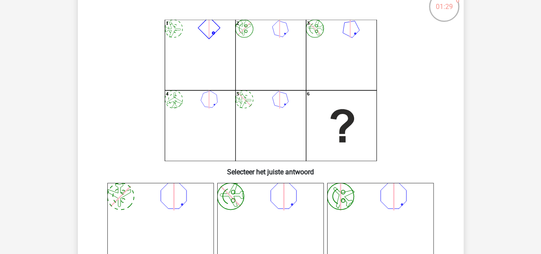
scroll to position [51, 0]
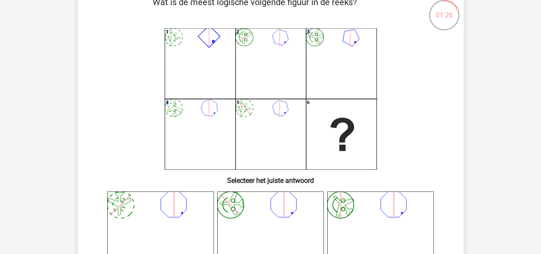
drag, startPoint x: 200, startPoint y: 120, endPoint x: 213, endPoint y: 49, distance: 72.2
click at [213, 49] on icon "image/svg+xml 1 image/svg+xml 2 image/svg+xml 3 image/svg+xml 4 image/svg+xml 5" at bounding box center [270, 98] width 345 height 141
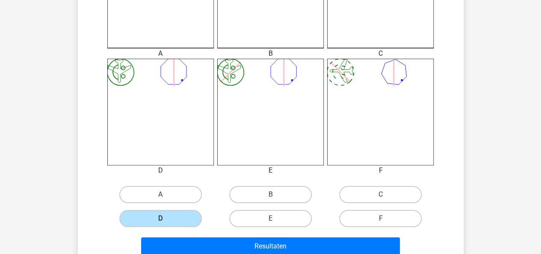
scroll to position [312, 0]
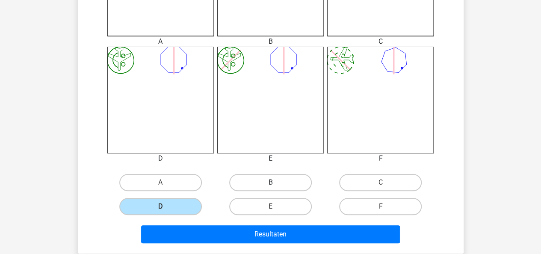
click at [267, 180] on label "B" at bounding box center [270, 182] width 83 height 17
click at [271, 182] on input "B" at bounding box center [274, 185] width 6 height 6
radio input "true"
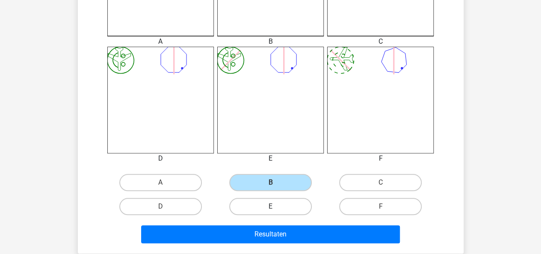
click at [271, 198] on label "E" at bounding box center [270, 206] width 83 height 17
click at [271, 206] on input "E" at bounding box center [274, 209] width 6 height 6
radio input "true"
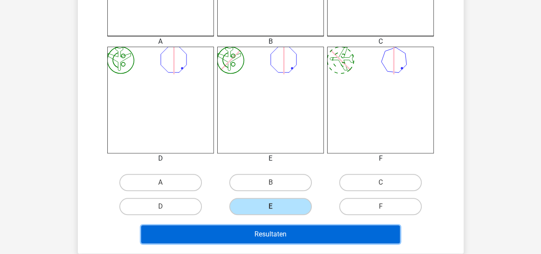
click at [317, 236] on button "Resultaten" at bounding box center [270, 234] width 259 height 18
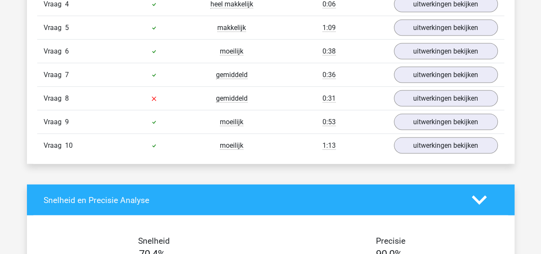
scroll to position [816, 0]
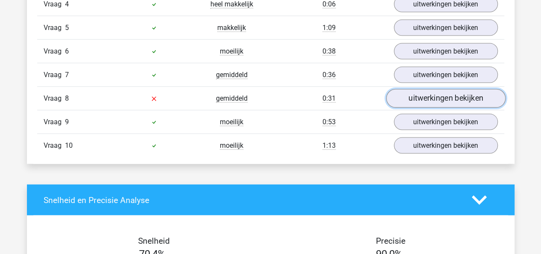
click at [414, 99] on link "uitwerkingen bekijken" at bounding box center [445, 98] width 119 height 19
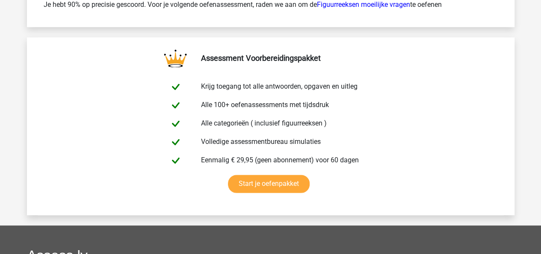
scroll to position [2226, 0]
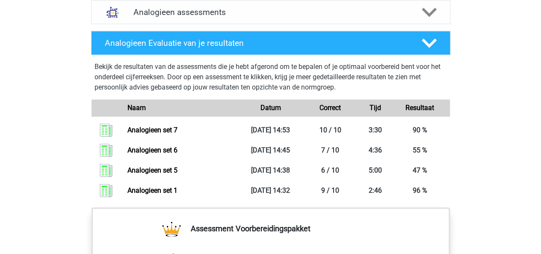
scroll to position [550, 0]
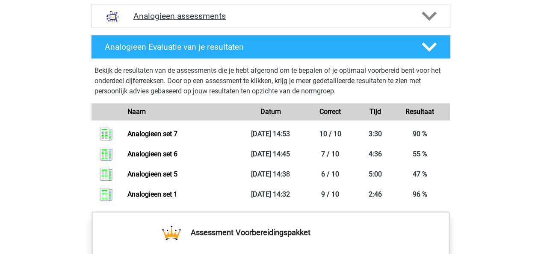
click at [431, 20] on icon at bounding box center [429, 16] width 15 height 15
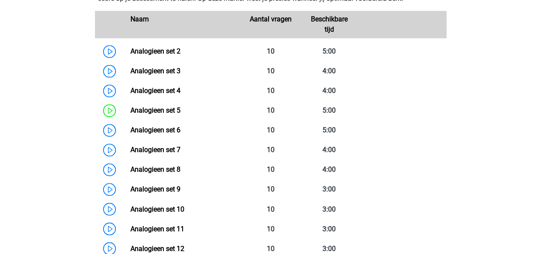
scroll to position [606, 0]
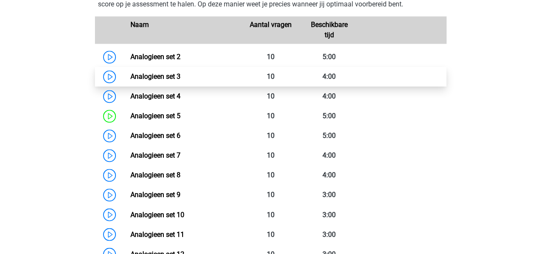
click at [181, 77] on link "Analogieen set 3" at bounding box center [156, 76] width 50 height 8
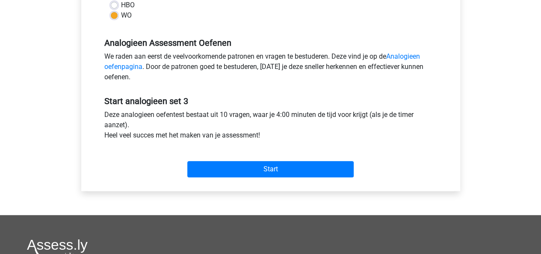
scroll to position [271, 0]
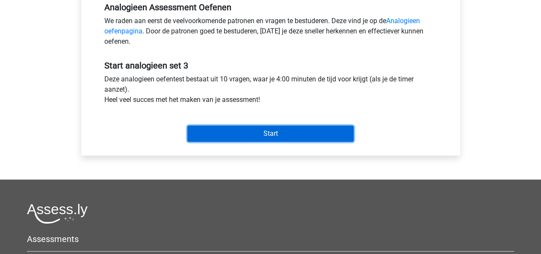
click at [229, 132] on input "Start" at bounding box center [270, 133] width 167 height 16
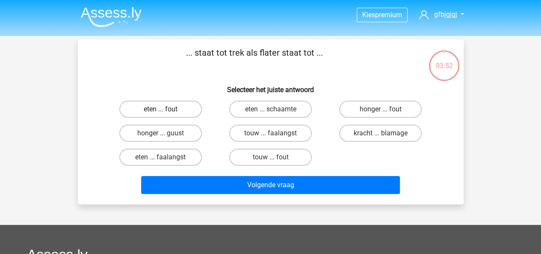
click at [185, 113] on label "eten ... fout" at bounding box center [160, 109] width 83 height 17
click at [166, 113] on input "eten ... fout" at bounding box center [164, 112] width 6 height 6
radio input "true"
click at [169, 141] on label "honger ... guust" at bounding box center [160, 133] width 83 height 17
click at [166, 139] on input "honger ... guust" at bounding box center [164, 136] width 6 height 6
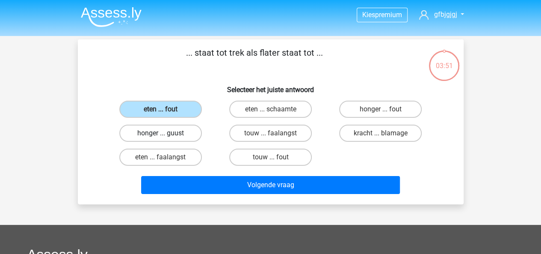
radio input "true"
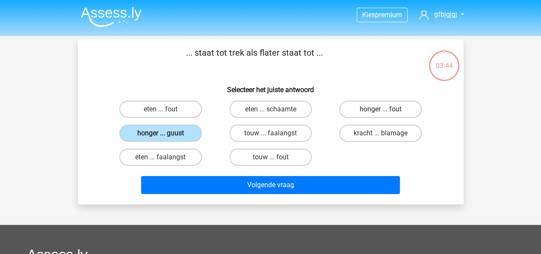
click at [362, 110] on label "honger ... fout" at bounding box center [380, 109] width 83 height 17
click at [381, 110] on input "honger ... fout" at bounding box center [384, 112] width 6 height 6
radio input "true"
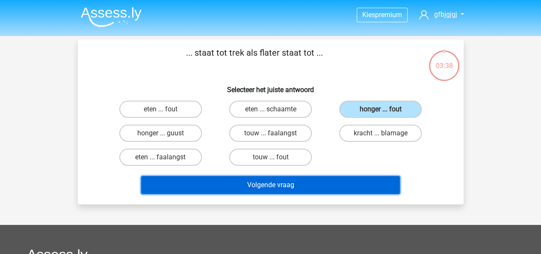
click at [326, 185] on button "Volgende vraag" at bounding box center [270, 185] width 259 height 18
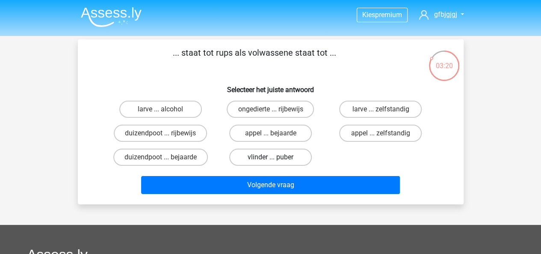
click at [256, 162] on label "vlinder ... puber" at bounding box center [270, 157] width 83 height 17
click at [271, 162] on input "vlinder ... puber" at bounding box center [274, 160] width 6 height 6
radio input "true"
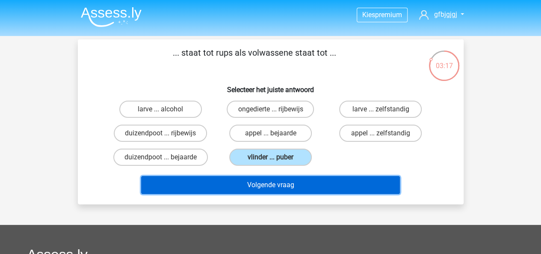
click at [343, 189] on button "Volgende vraag" at bounding box center [270, 185] width 259 height 18
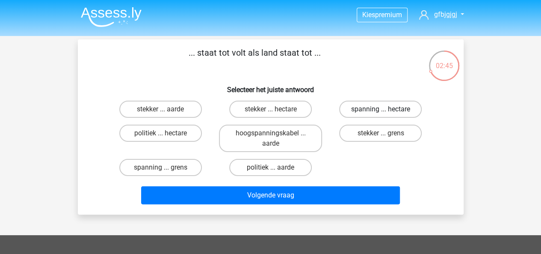
click at [373, 114] on label "spanning ... hectare" at bounding box center [380, 109] width 83 height 17
click at [381, 114] on input "spanning ... hectare" at bounding box center [384, 112] width 6 height 6
radio input "true"
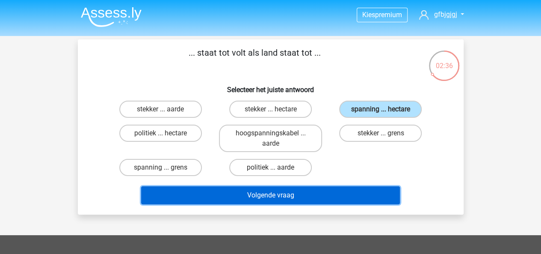
click at [335, 188] on button "Volgende vraag" at bounding box center [270, 195] width 259 height 18
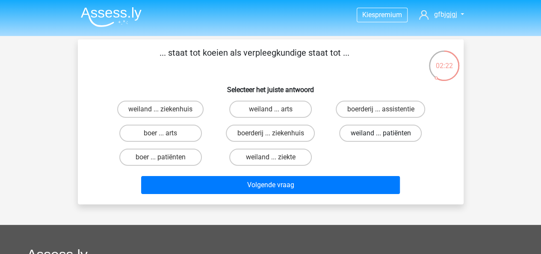
click at [380, 132] on label "weiland ... patiënten" at bounding box center [380, 133] width 83 height 17
click at [381, 133] on input "weiland ... patiënten" at bounding box center [384, 136] width 6 height 6
radio input "true"
click at [169, 151] on label "boer ... patiënten" at bounding box center [160, 157] width 83 height 17
click at [166, 157] on input "boer ... patiënten" at bounding box center [164, 160] width 6 height 6
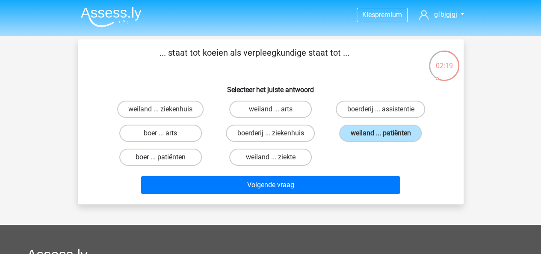
radio input "true"
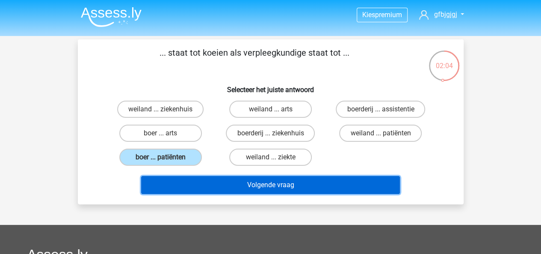
click at [331, 181] on button "Volgende vraag" at bounding box center [270, 185] width 259 height 18
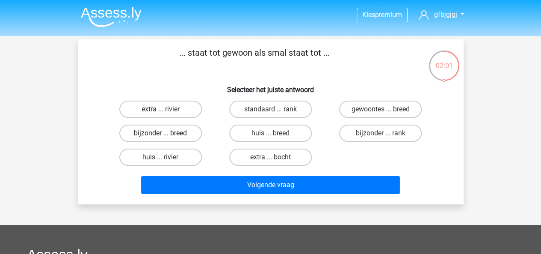
click at [177, 131] on label "bijzonder ... breed" at bounding box center [160, 133] width 83 height 17
click at [166, 133] on input "bijzonder ... breed" at bounding box center [164, 136] width 6 height 6
radio input "true"
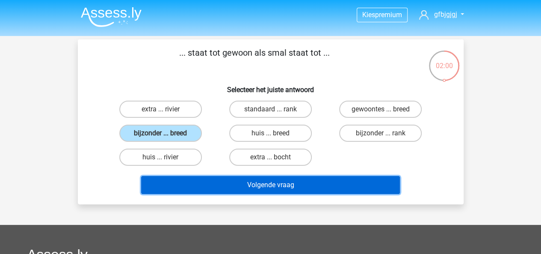
click at [222, 178] on button "Volgende vraag" at bounding box center [270, 185] width 259 height 18
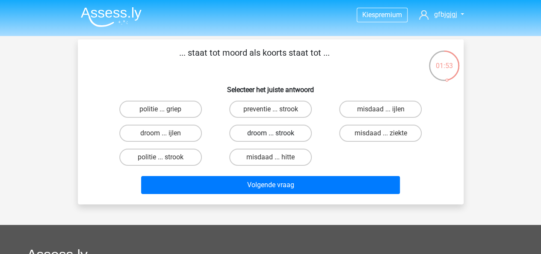
click at [267, 135] on label "droom ... strook" at bounding box center [270, 133] width 83 height 17
click at [271, 135] on input "droom ... strook" at bounding box center [274, 136] width 6 height 6
radio input "true"
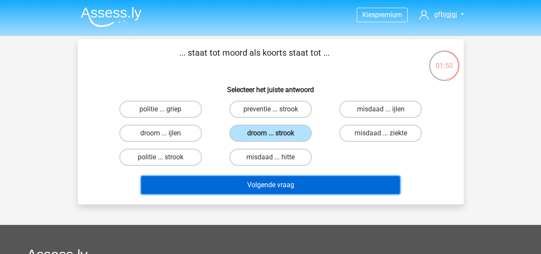
click at [347, 182] on button "Volgende vraag" at bounding box center [270, 185] width 259 height 18
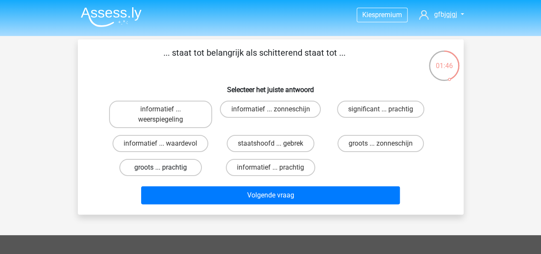
click at [159, 164] on label "groots ... prachtig" at bounding box center [160, 167] width 83 height 17
click at [161, 167] on input "groots ... prachtig" at bounding box center [164, 170] width 6 height 6
radio input "true"
click at [383, 108] on label "significant ... prachtig" at bounding box center [380, 109] width 87 height 17
click at [383, 109] on input "significant ... prachtig" at bounding box center [384, 112] width 6 height 6
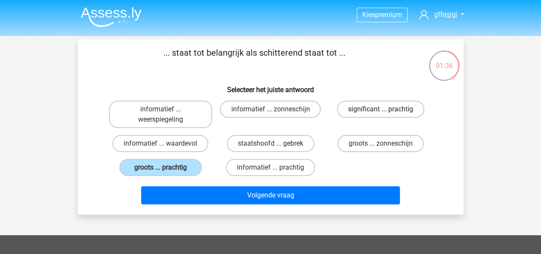
radio input "true"
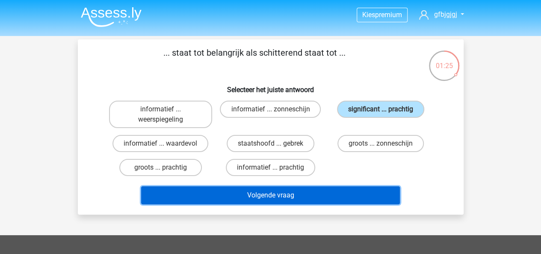
click at [297, 197] on button "Volgende vraag" at bounding box center [270, 195] width 259 height 18
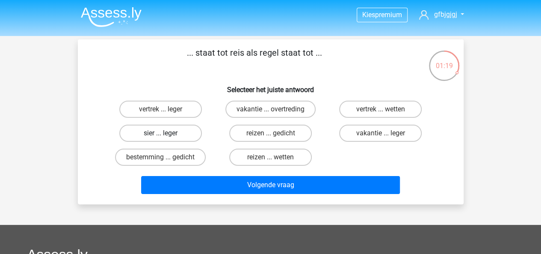
click at [169, 133] on label "sier ... leger" at bounding box center [160, 133] width 83 height 17
click at [166, 133] on input "sier ... leger" at bounding box center [164, 136] width 6 height 6
radio input "true"
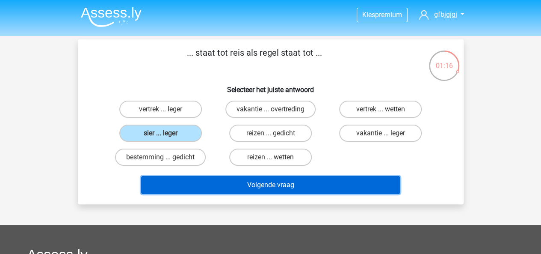
click at [350, 187] on button "Volgende vraag" at bounding box center [270, 185] width 259 height 18
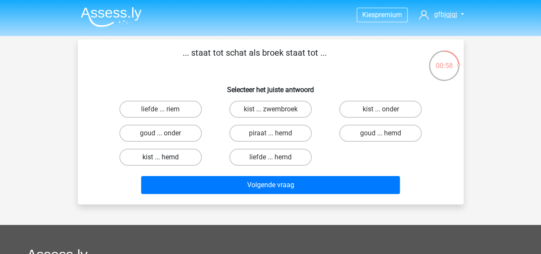
click at [178, 154] on label "kist ... hemd" at bounding box center [160, 157] width 83 height 17
click at [166, 157] on input "kist ... hemd" at bounding box center [164, 160] width 6 height 6
radio input "true"
click at [375, 110] on label "kist ... onder" at bounding box center [380, 109] width 83 height 17
click at [381, 110] on input "kist ... onder" at bounding box center [384, 112] width 6 height 6
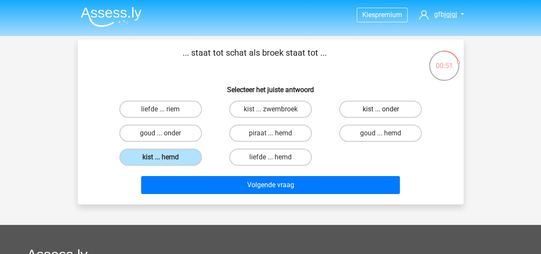
radio input "true"
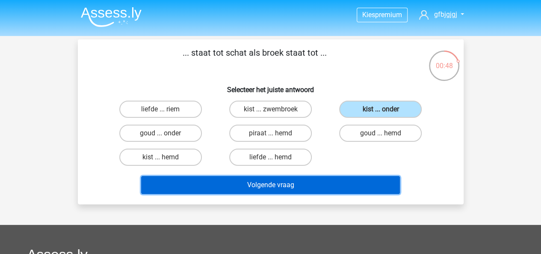
click at [330, 188] on button "Volgende vraag" at bounding box center [270, 185] width 259 height 18
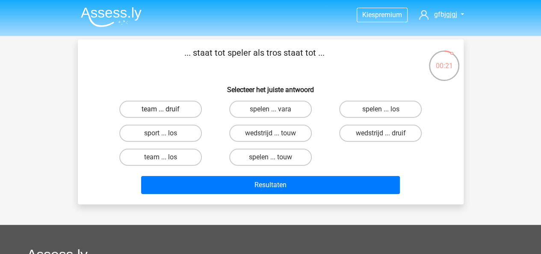
click at [177, 112] on label "team ... druif" at bounding box center [160, 109] width 83 height 17
click at [166, 112] on input "team ... druif" at bounding box center [164, 112] width 6 height 6
radio input "true"
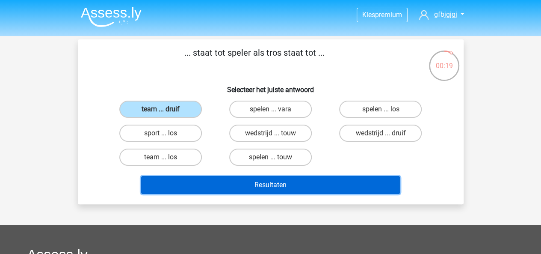
click at [207, 182] on button "Resultaten" at bounding box center [270, 185] width 259 height 18
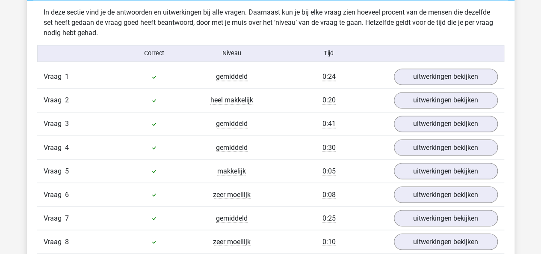
scroll to position [696, 0]
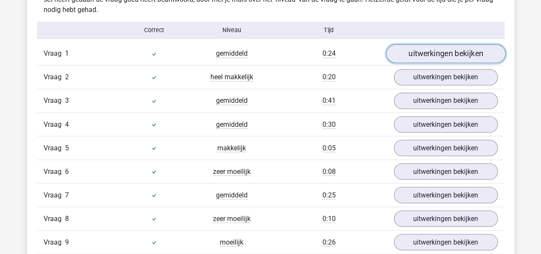
click at [439, 59] on link "uitwerkingen bekijken" at bounding box center [445, 54] width 119 height 19
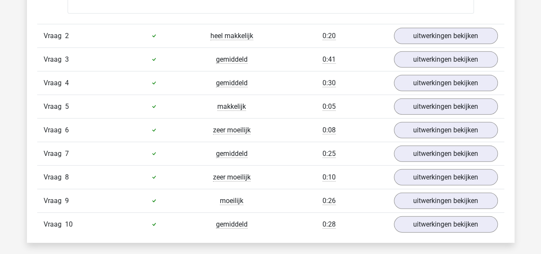
scroll to position [1195, 0]
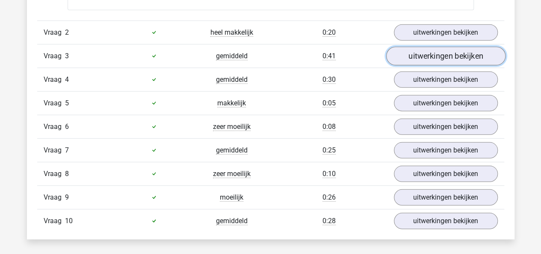
click at [422, 55] on link "uitwerkingen bekijken" at bounding box center [445, 56] width 119 height 19
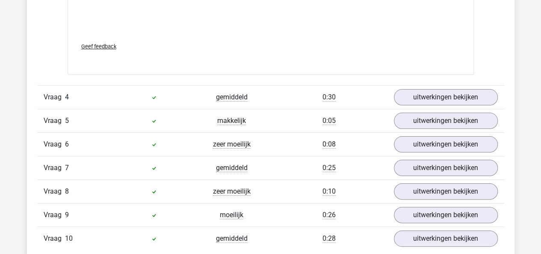
scroll to position [1638, 0]
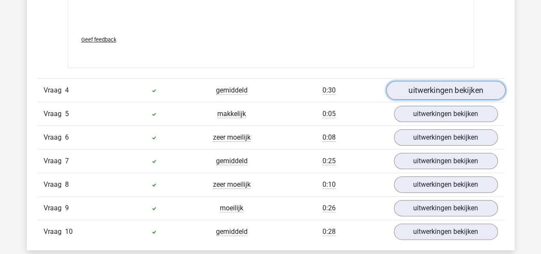
click at [442, 83] on link "uitwerkingen bekijken" at bounding box center [445, 90] width 119 height 19
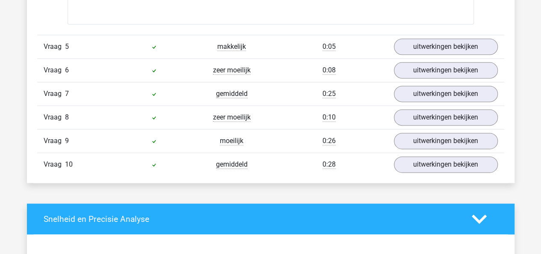
scroll to position [2168, 0]
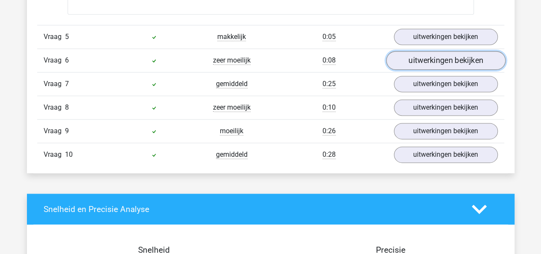
click at [430, 53] on link "uitwerkingen bekijken" at bounding box center [445, 60] width 119 height 19
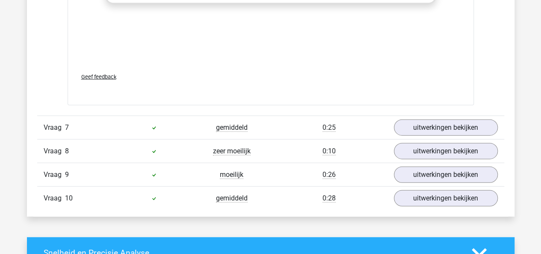
scroll to position [2603, 0]
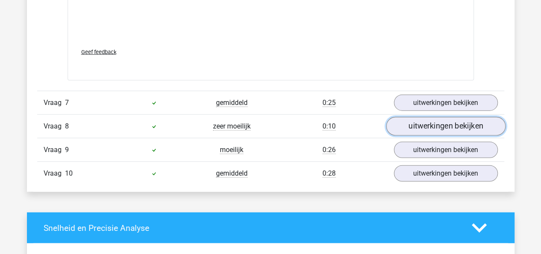
click at [446, 117] on link "uitwerkingen bekijken" at bounding box center [445, 126] width 119 height 19
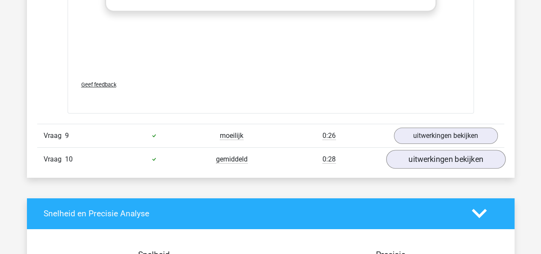
scroll to position [3072, 0]
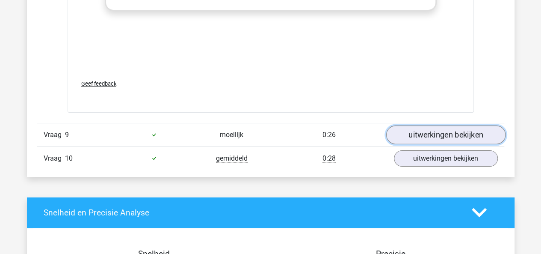
click at [423, 136] on link "uitwerkingen bekijken" at bounding box center [445, 134] width 119 height 19
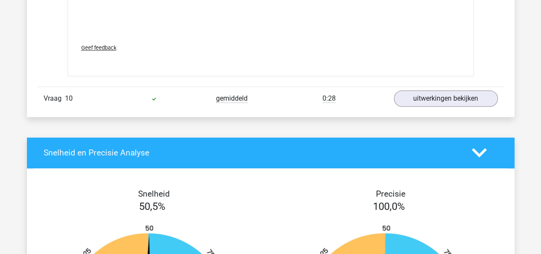
scroll to position [3580, 0]
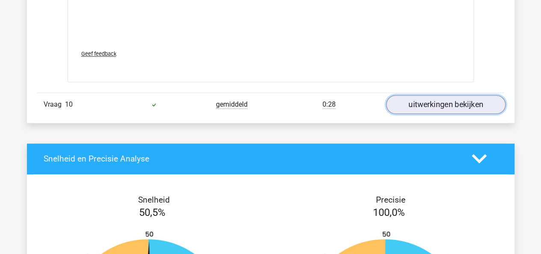
click at [435, 95] on link "uitwerkingen bekijken" at bounding box center [445, 104] width 119 height 19
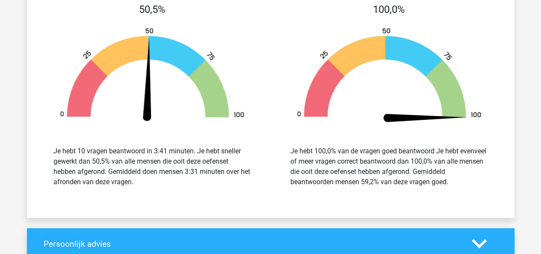
scroll to position [4392, 0]
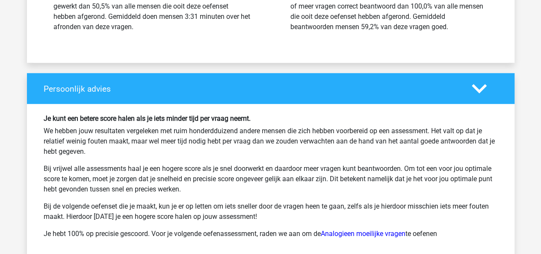
click at [189, 7] on div "Je hebt 10 vragen beantwoord in 3:41 minuten. Je hebt sneller gewerkt dan 50,5%…" at bounding box center [153, 11] width 198 height 41
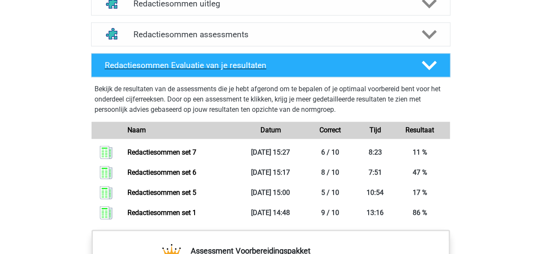
scroll to position [532, 0]
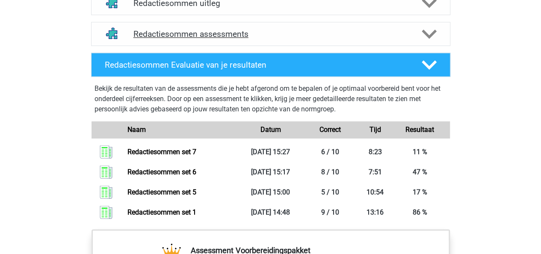
click at [438, 42] on div at bounding box center [428, 34] width 29 height 15
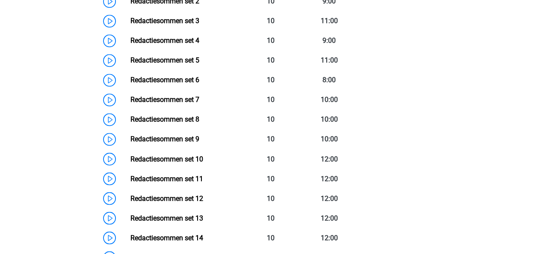
scroll to position [661, 0]
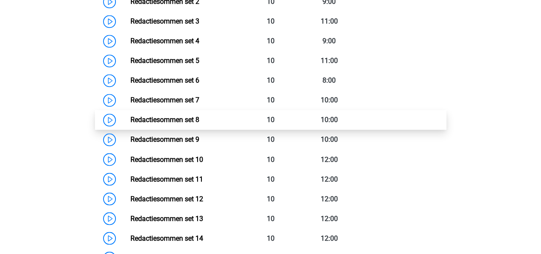
click at [189, 124] on link "Redactiesommen set 8" at bounding box center [165, 120] width 69 height 8
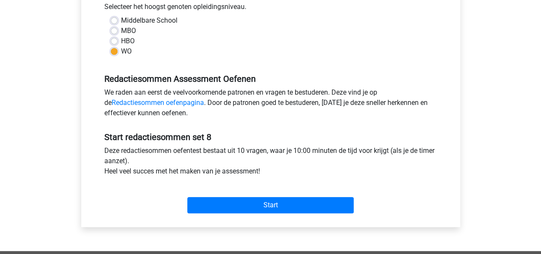
scroll to position [199, 0]
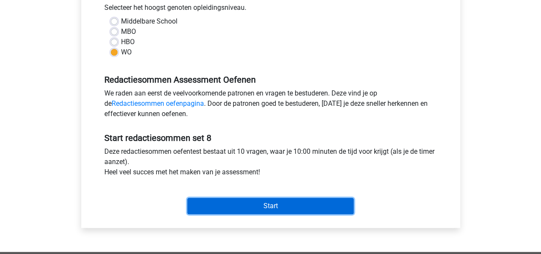
click at [301, 207] on input "Start" at bounding box center [270, 206] width 167 height 16
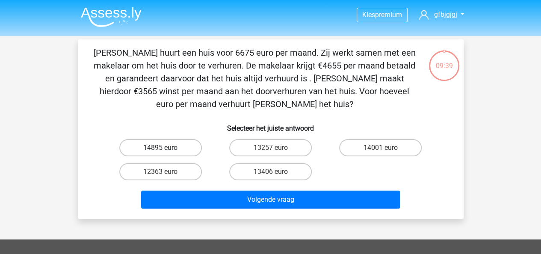
click at [144, 151] on label "14895 euro" at bounding box center [160, 147] width 83 height 17
click at [161, 151] on input "14895 euro" at bounding box center [164, 151] width 6 height 6
radio input "true"
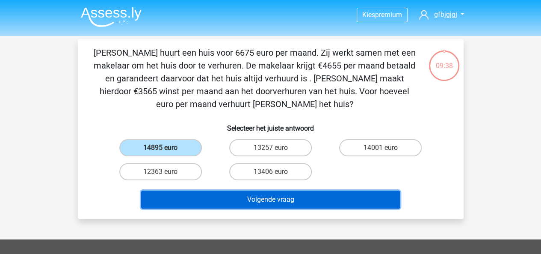
click at [169, 197] on button "Volgende vraag" at bounding box center [270, 199] width 259 height 18
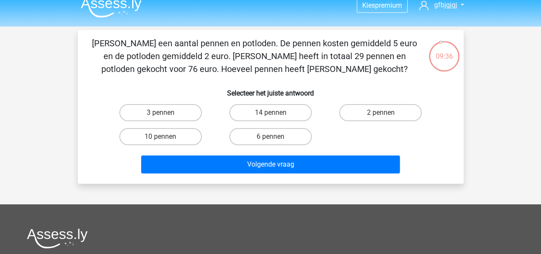
scroll to position [9, 0]
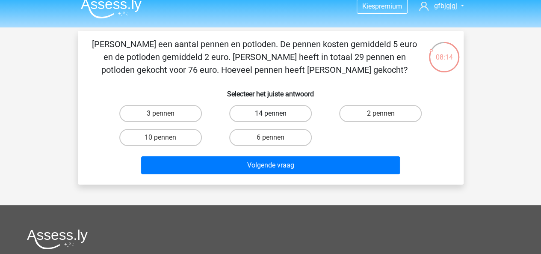
click at [265, 110] on label "14 pennen" at bounding box center [270, 113] width 83 height 17
click at [271, 113] on input "14 pennen" at bounding box center [274, 116] width 6 height 6
radio input "true"
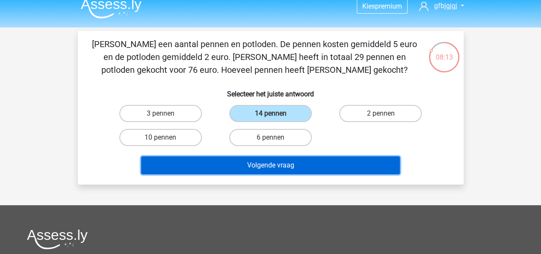
click at [293, 167] on button "Volgende vraag" at bounding box center [270, 165] width 259 height 18
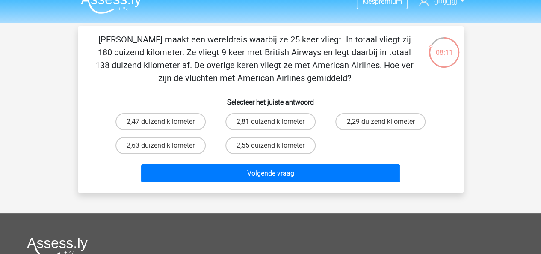
scroll to position [8, 0]
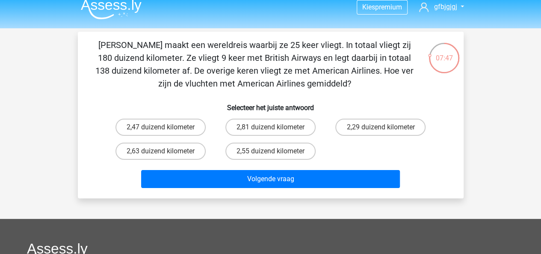
click at [285, 136] on div "2,81 duizend kilometer" at bounding box center [271, 127] width 110 height 24
click at [285, 132] on label "2,81 duizend kilometer" at bounding box center [271, 127] width 90 height 17
click at [276, 132] on input "2,81 duizend kilometer" at bounding box center [274, 130] width 6 height 6
radio input "true"
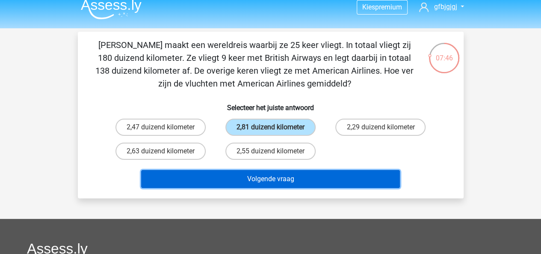
click at [338, 178] on button "Volgende vraag" at bounding box center [270, 179] width 259 height 18
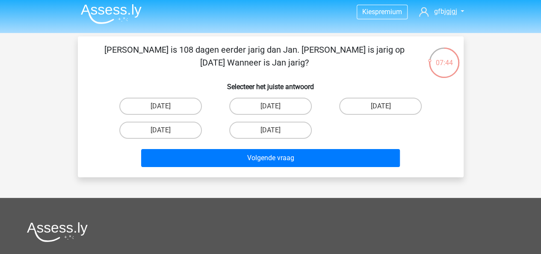
scroll to position [0, 0]
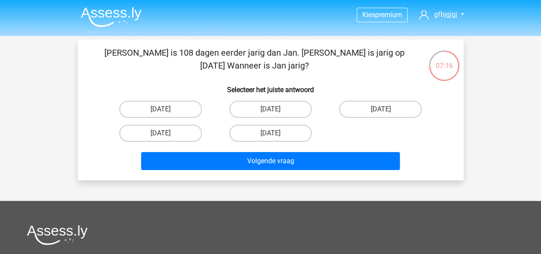
click at [257, 111] on label "27 augustus" at bounding box center [270, 109] width 83 height 17
click at [271, 111] on input "27 augustus" at bounding box center [274, 112] width 6 height 6
radio input "true"
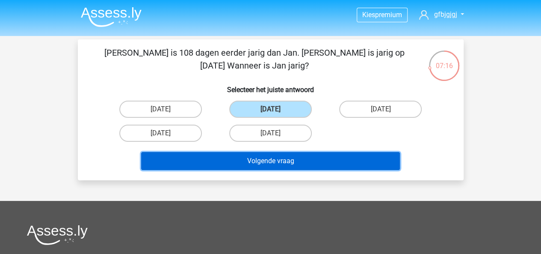
click at [246, 160] on button "Volgende vraag" at bounding box center [270, 161] width 259 height 18
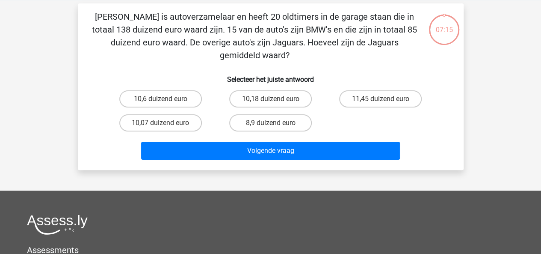
scroll to position [39, 0]
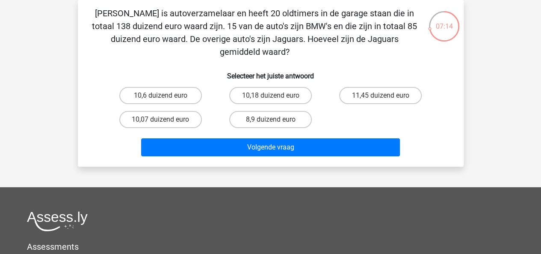
click at [114, 66] on h6 "Selecteer het juiste antwoord" at bounding box center [271, 72] width 359 height 15
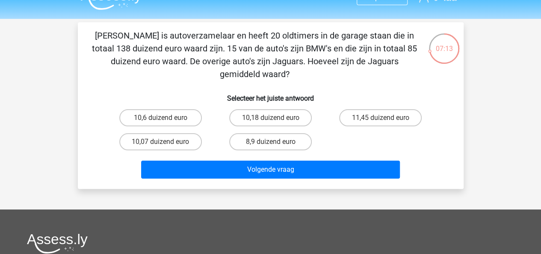
scroll to position [11, 0]
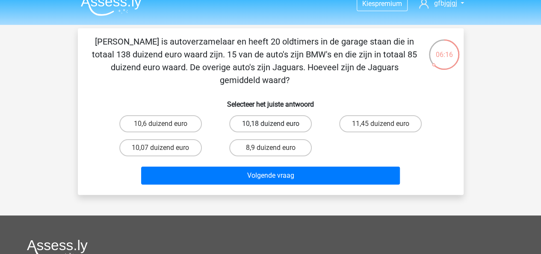
click at [255, 115] on label "10,18 duizend euro" at bounding box center [270, 123] width 83 height 17
click at [271, 124] on input "10,18 duizend euro" at bounding box center [274, 127] width 6 height 6
radio input "true"
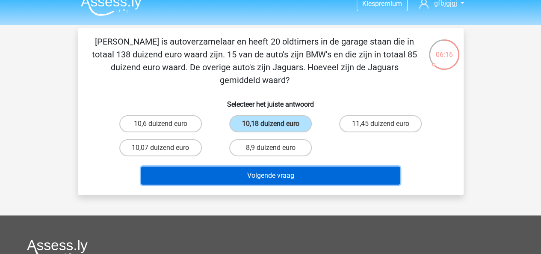
click at [248, 167] on button "Volgende vraag" at bounding box center [270, 176] width 259 height 18
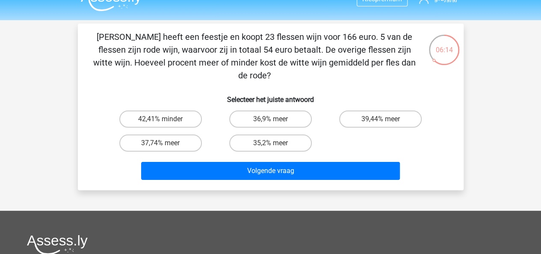
scroll to position [15, 0]
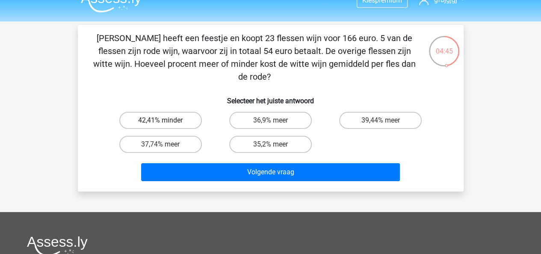
click at [142, 112] on label "42,41% minder" at bounding box center [160, 120] width 83 height 17
click at [161, 120] on input "42,41% minder" at bounding box center [164, 123] width 6 height 6
radio input "true"
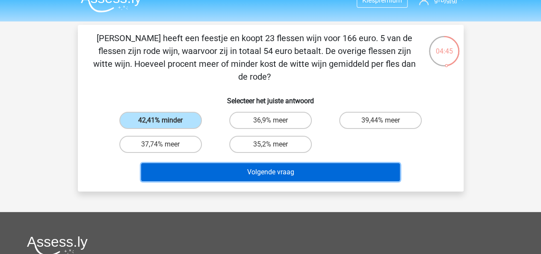
click at [169, 163] on button "Volgende vraag" at bounding box center [270, 172] width 259 height 18
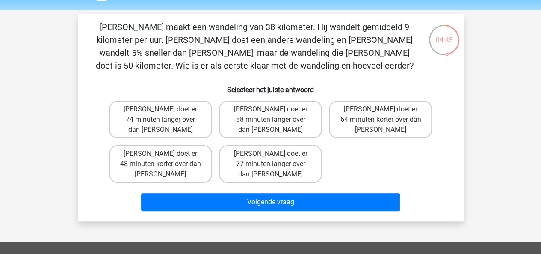
scroll to position [24, 0]
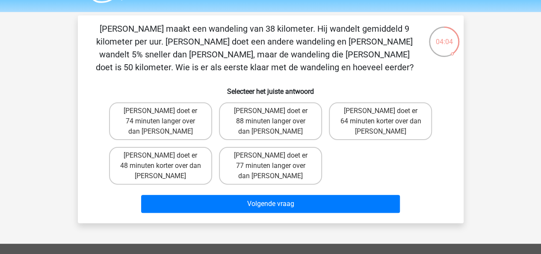
click at [372, 127] on label "Tom doet er 64 minuten korter over dan Umberto" at bounding box center [380, 121] width 103 height 38
click at [381, 116] on input "Tom doet er 64 minuten korter over dan Umberto" at bounding box center [384, 114] width 6 height 6
radio input "true"
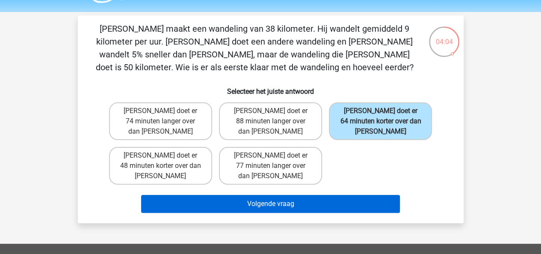
click at [372, 195] on button "Volgende vraag" at bounding box center [270, 204] width 259 height 18
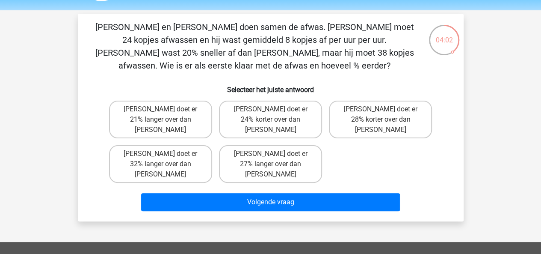
scroll to position [21, 0]
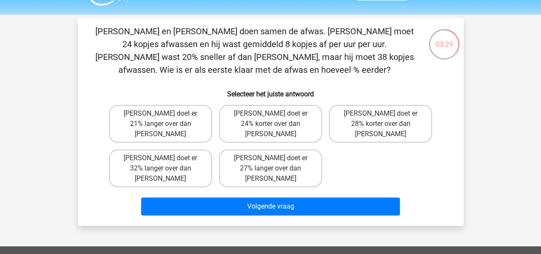
click at [257, 116] on label "Tom doet er 24% korter over dan Umberto" at bounding box center [270, 124] width 103 height 38
click at [271, 116] on input "Tom doet er 24% korter over dan Umberto" at bounding box center [274, 116] width 6 height 6
radio input "true"
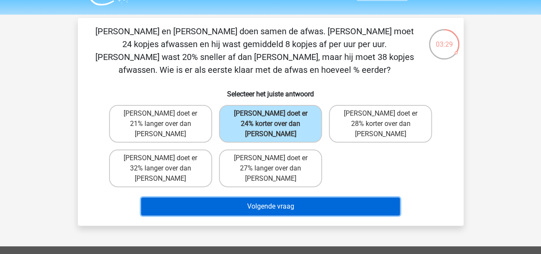
click at [258, 197] on button "Volgende vraag" at bounding box center [270, 206] width 259 height 18
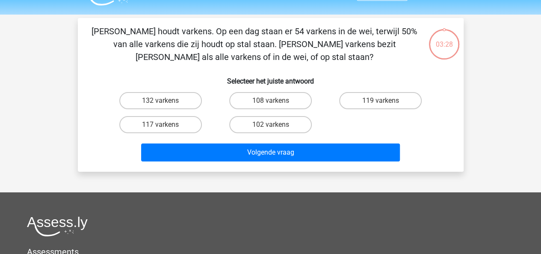
scroll to position [39, 0]
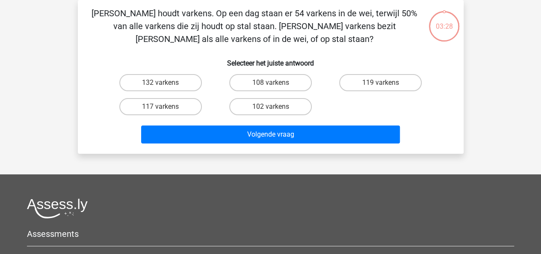
click at [116, 56] on h6 "Selecteer het juiste antwoord" at bounding box center [271, 59] width 359 height 15
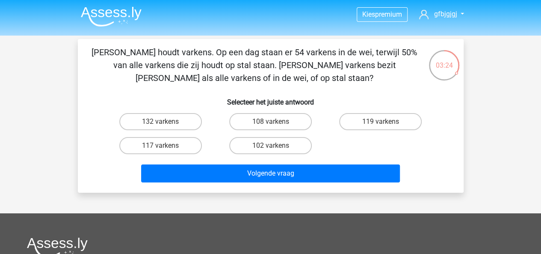
scroll to position [0, 0]
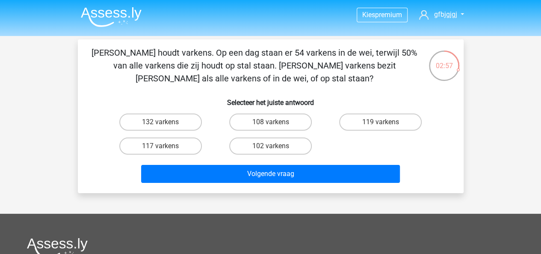
click at [273, 125] on input "108 varkens" at bounding box center [274, 125] width 6 height 6
radio input "true"
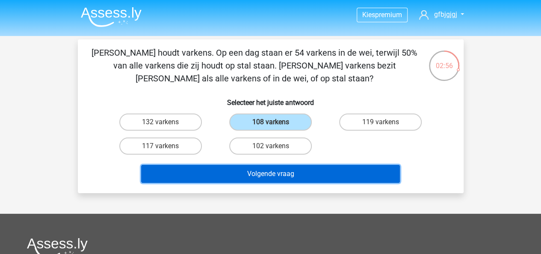
click at [293, 174] on button "Volgende vraag" at bounding box center [270, 174] width 259 height 18
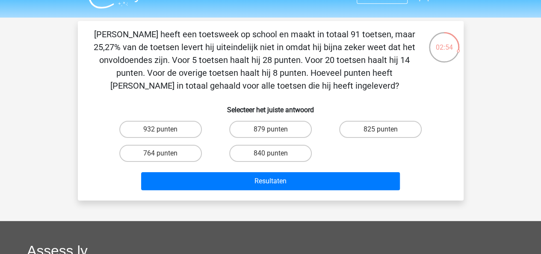
scroll to position [17, 0]
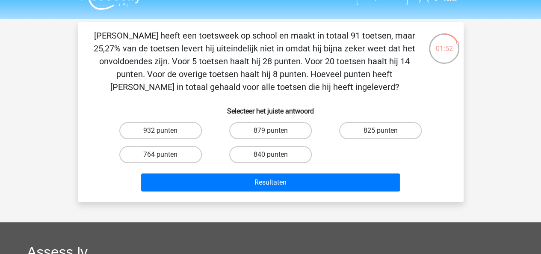
click at [163, 158] on input "764 punten" at bounding box center [164, 158] width 6 height 6
radio input "true"
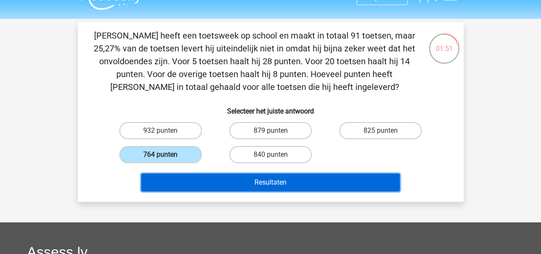
click at [177, 181] on button "Resultaten" at bounding box center [270, 182] width 259 height 18
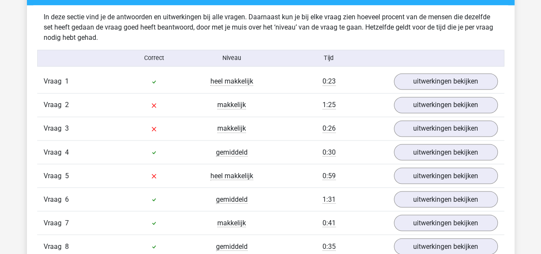
scroll to position [674, 0]
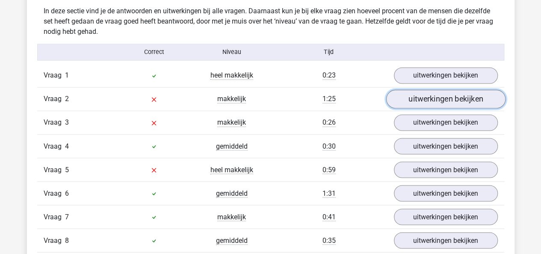
click at [462, 103] on link "uitwerkingen bekijken" at bounding box center [445, 99] width 119 height 19
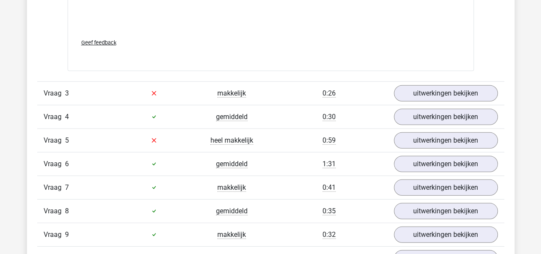
scroll to position [1139, 0]
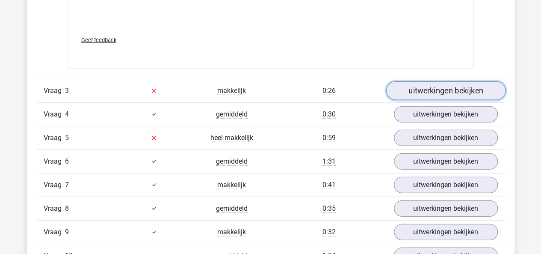
click at [457, 92] on link "uitwerkingen bekijken" at bounding box center [445, 90] width 119 height 19
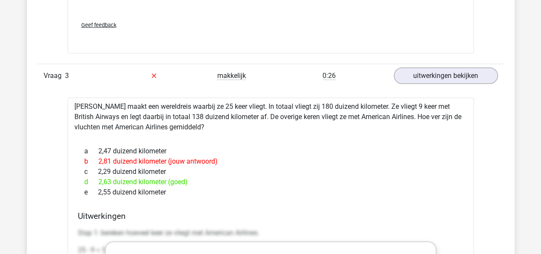
click at [446, 153] on div "a 2,47 duizend kilometer" at bounding box center [271, 151] width 386 height 10
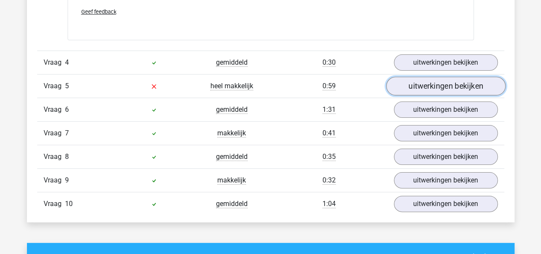
click at [443, 90] on link "uitwerkingen bekijken" at bounding box center [445, 86] width 119 height 19
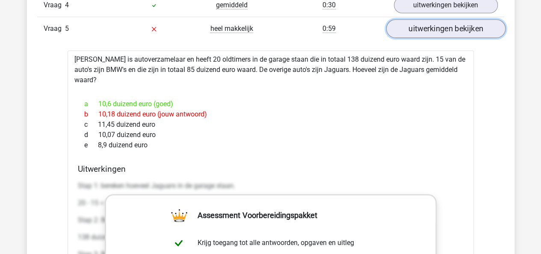
scroll to position [1691, 0]
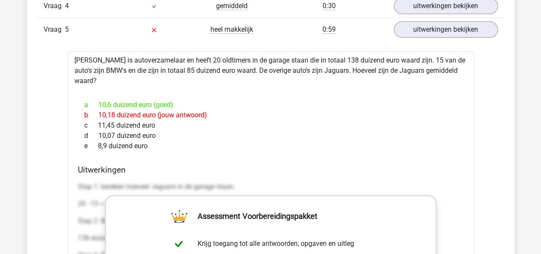
click at [90, 120] on span "c" at bounding box center [91, 125] width 14 height 10
click at [110, 131] on div "d 10,07 duizend euro" at bounding box center [271, 136] width 386 height 10
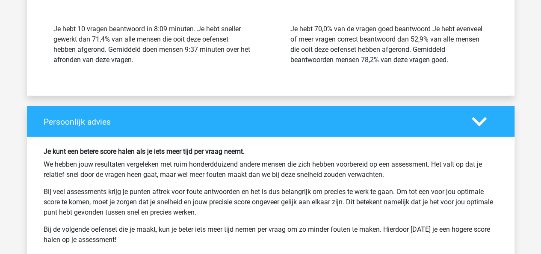
scroll to position [2862, 0]
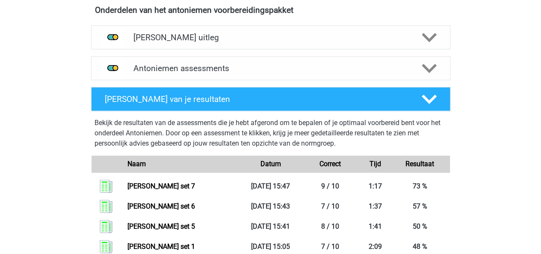
scroll to position [507, 0]
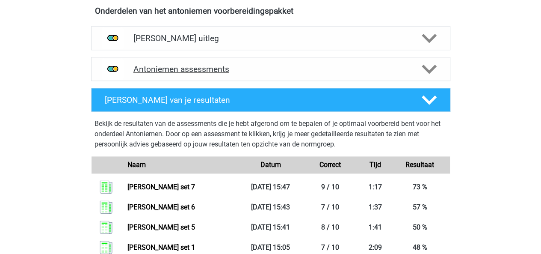
click at [425, 70] on icon at bounding box center [429, 69] width 15 height 15
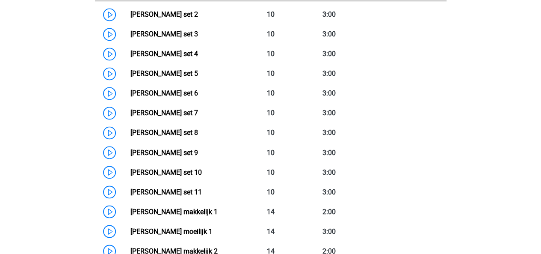
scroll to position [662, 0]
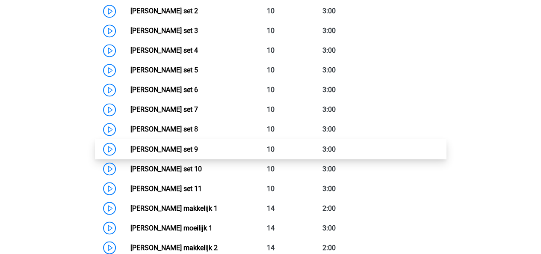
click at [186, 147] on link "[PERSON_NAME] set 9" at bounding box center [165, 149] width 68 height 8
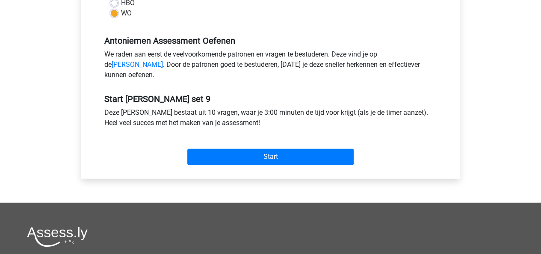
scroll to position [248, 0]
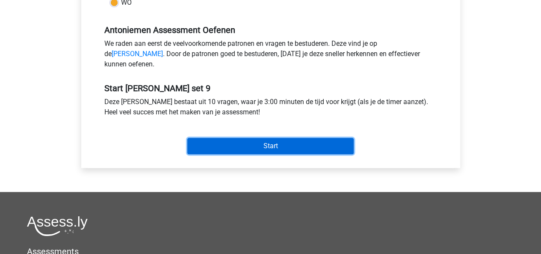
click at [285, 154] on input "Start" at bounding box center [270, 146] width 167 height 16
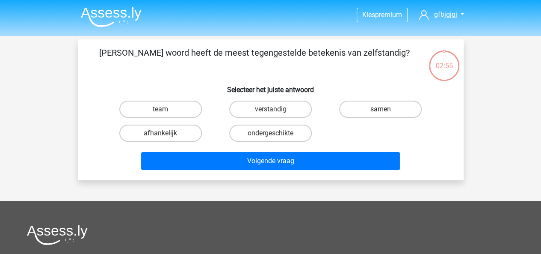
click at [398, 108] on label "samen" at bounding box center [380, 109] width 83 height 17
click at [387, 109] on input "samen" at bounding box center [384, 112] width 6 height 6
radio input "true"
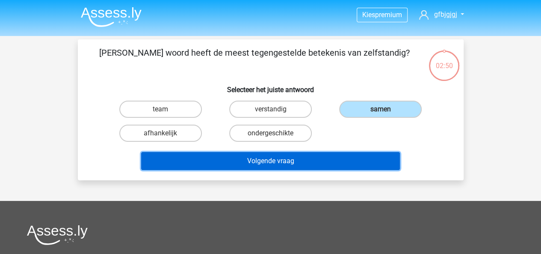
drag, startPoint x: 223, startPoint y: 157, endPoint x: 386, endPoint y: 164, distance: 163.2
click at [386, 164] on button "Volgende vraag" at bounding box center [270, 161] width 259 height 18
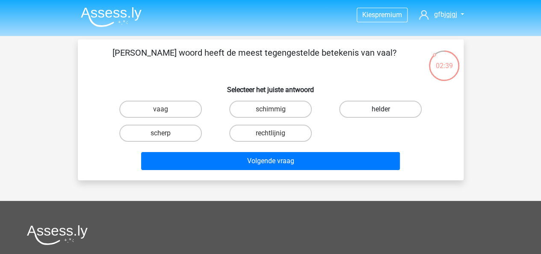
click at [387, 110] on label "helder" at bounding box center [380, 109] width 83 height 17
click at [387, 110] on input "helder" at bounding box center [384, 112] width 6 height 6
radio input "true"
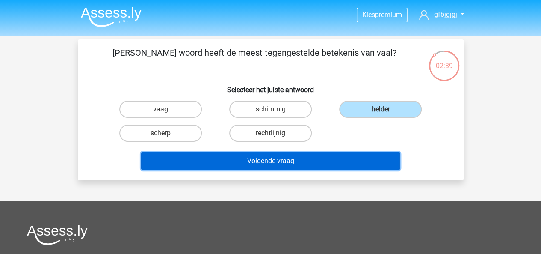
click at [342, 152] on button "Volgende vraag" at bounding box center [270, 161] width 259 height 18
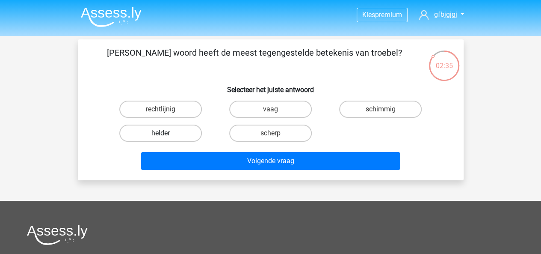
click at [187, 126] on label "helder" at bounding box center [160, 133] width 83 height 17
click at [166, 133] on input "helder" at bounding box center [164, 136] width 6 height 6
radio input "true"
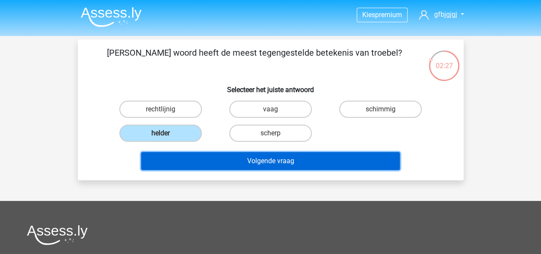
click at [219, 168] on button "Volgende vraag" at bounding box center [270, 161] width 259 height 18
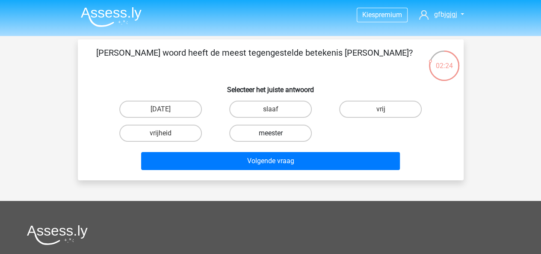
click at [296, 134] on label "meester" at bounding box center [270, 133] width 83 height 17
click at [276, 134] on input "meester" at bounding box center [274, 136] width 6 height 6
radio input "true"
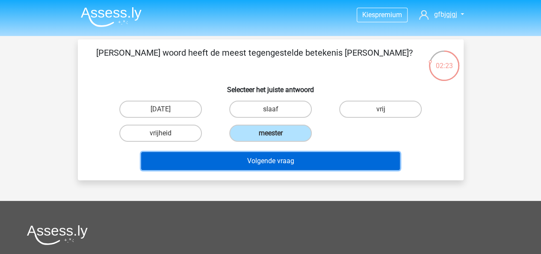
click at [318, 164] on button "Volgende vraag" at bounding box center [270, 161] width 259 height 18
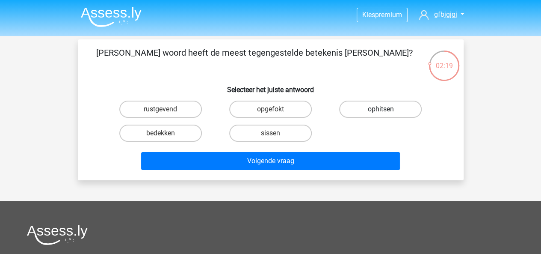
click at [366, 110] on label "ophitsen" at bounding box center [380, 109] width 83 height 17
click at [381, 110] on input "ophitsen" at bounding box center [384, 112] width 6 height 6
radio input "true"
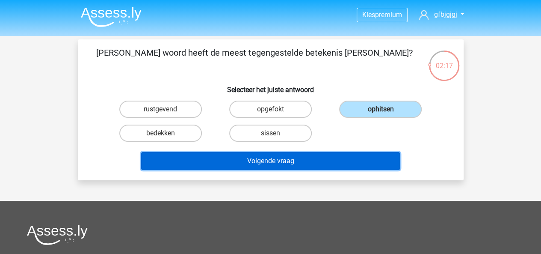
click at [353, 162] on button "Volgende vraag" at bounding box center [270, 161] width 259 height 18
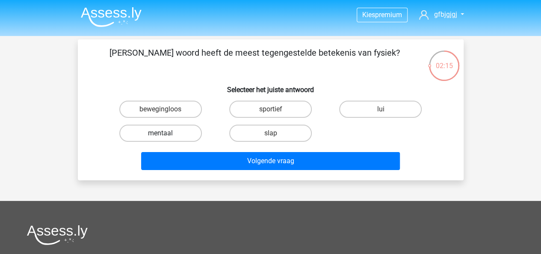
click at [168, 141] on label "mentaal" at bounding box center [160, 133] width 83 height 17
click at [166, 139] on input "mentaal" at bounding box center [164, 136] width 6 height 6
radio input "true"
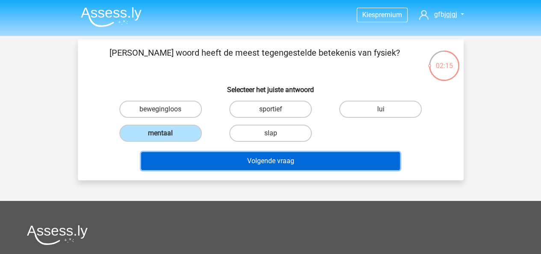
click at [229, 159] on button "Volgende vraag" at bounding box center [270, 161] width 259 height 18
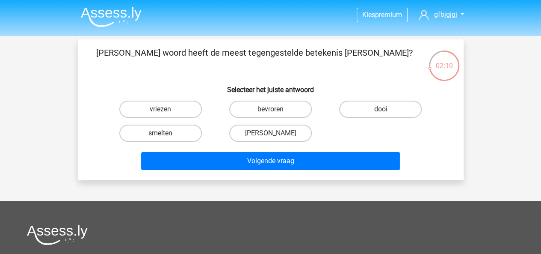
click at [178, 134] on label "smelten" at bounding box center [160, 133] width 83 height 17
click at [166, 134] on input "smelten" at bounding box center [164, 136] width 6 height 6
radio input "true"
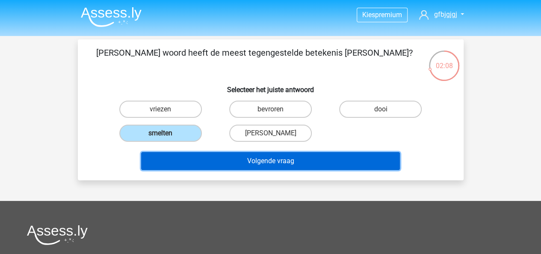
click at [305, 156] on button "Volgende vraag" at bounding box center [270, 161] width 259 height 18
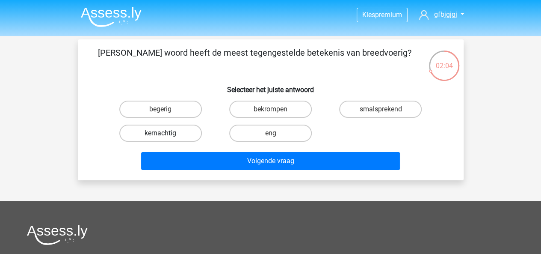
click at [168, 135] on label "kernachtig" at bounding box center [160, 133] width 83 height 17
click at [166, 135] on input "kernachtig" at bounding box center [164, 136] width 6 height 6
radio input "true"
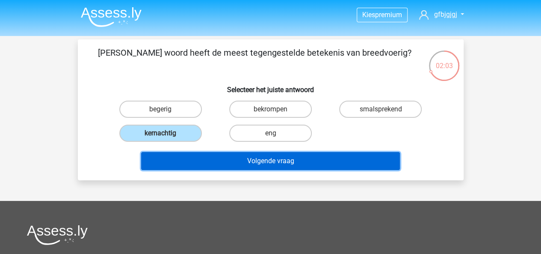
click at [198, 156] on button "Volgende vraag" at bounding box center [270, 161] width 259 height 18
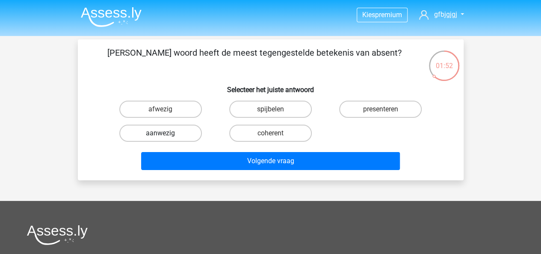
click at [180, 134] on label "aanwezig" at bounding box center [160, 133] width 83 height 17
click at [166, 134] on input "aanwezig" at bounding box center [164, 136] width 6 height 6
radio input "true"
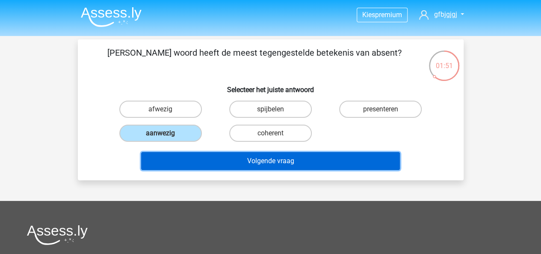
click at [270, 160] on button "Volgende vraag" at bounding box center [270, 161] width 259 height 18
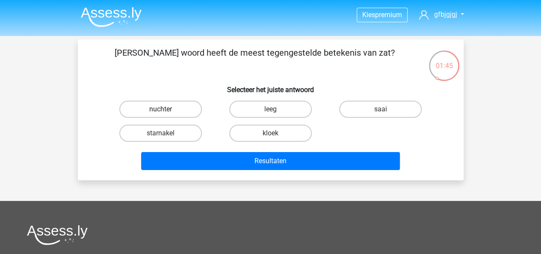
click at [176, 116] on label "nuchter" at bounding box center [160, 109] width 83 height 17
click at [166, 115] on input "nuchter" at bounding box center [164, 112] width 6 height 6
radio input "true"
click at [282, 151] on div "Resultaten" at bounding box center [271, 159] width 359 height 28
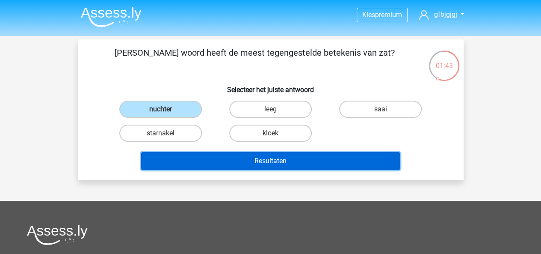
click at [292, 161] on button "Resultaten" at bounding box center [270, 161] width 259 height 18
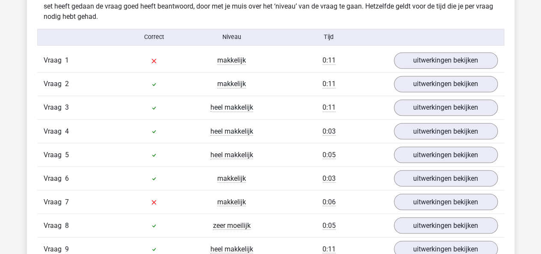
scroll to position [700, 0]
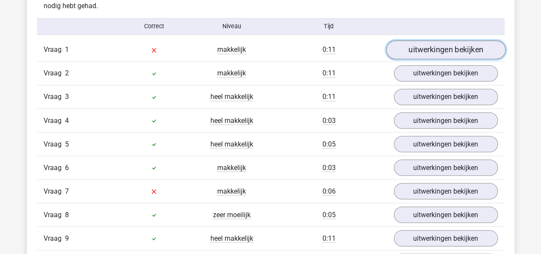
click at [432, 53] on link "uitwerkingen bekijken" at bounding box center [445, 50] width 119 height 19
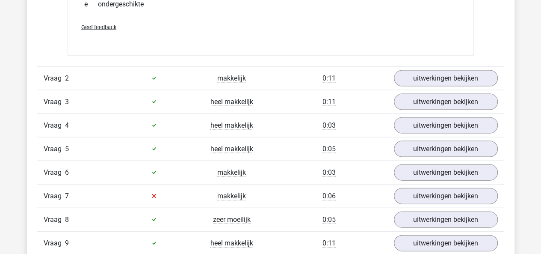
scroll to position [872, 0]
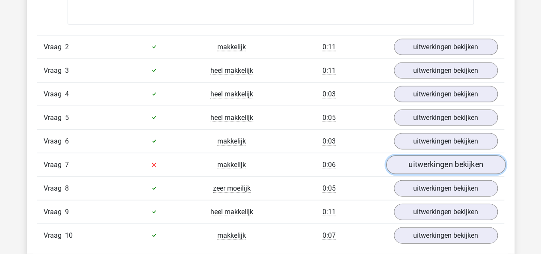
click at [412, 159] on link "uitwerkingen bekijken" at bounding box center [445, 164] width 119 height 19
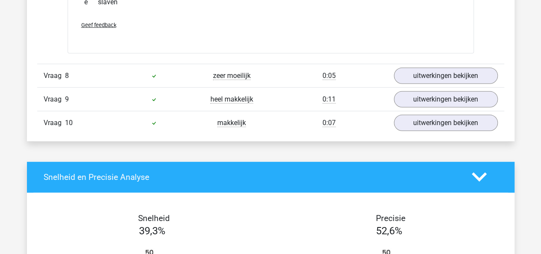
scroll to position [1127, 0]
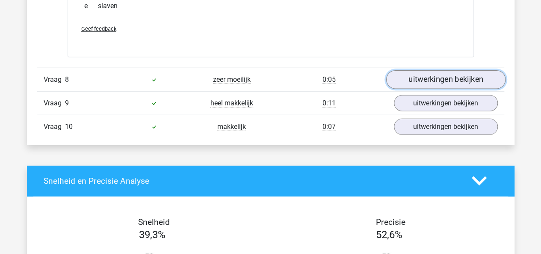
click at [465, 79] on link "uitwerkingen bekijken" at bounding box center [445, 79] width 119 height 19
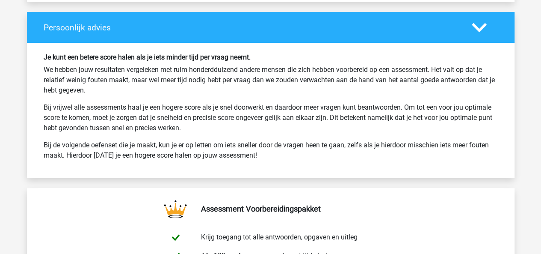
scroll to position [1717, 0]
